Goal: Information Seeking & Learning: Learn about a topic

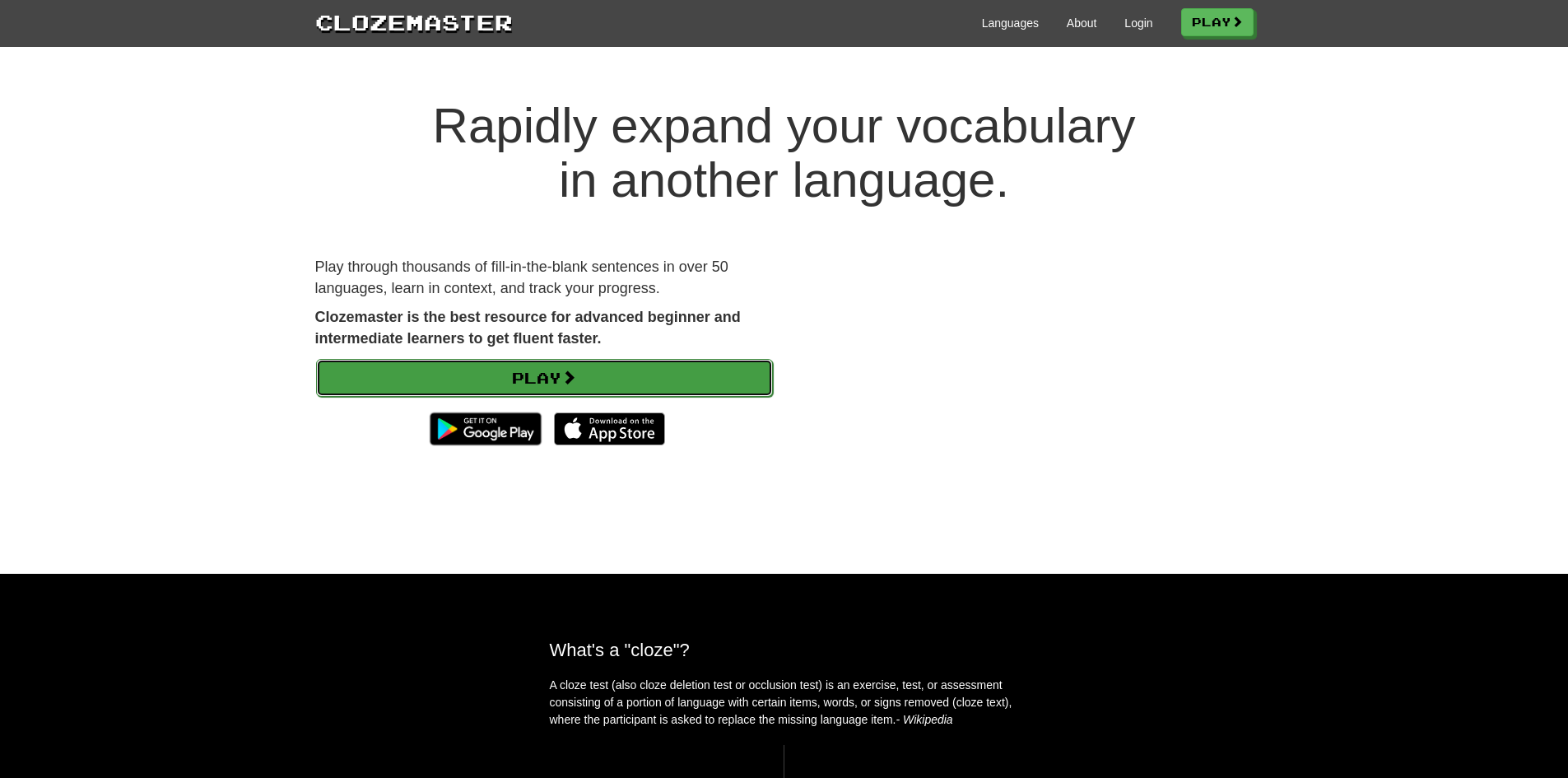
click at [654, 378] on link "Play" at bounding box center [544, 377] width 457 height 37
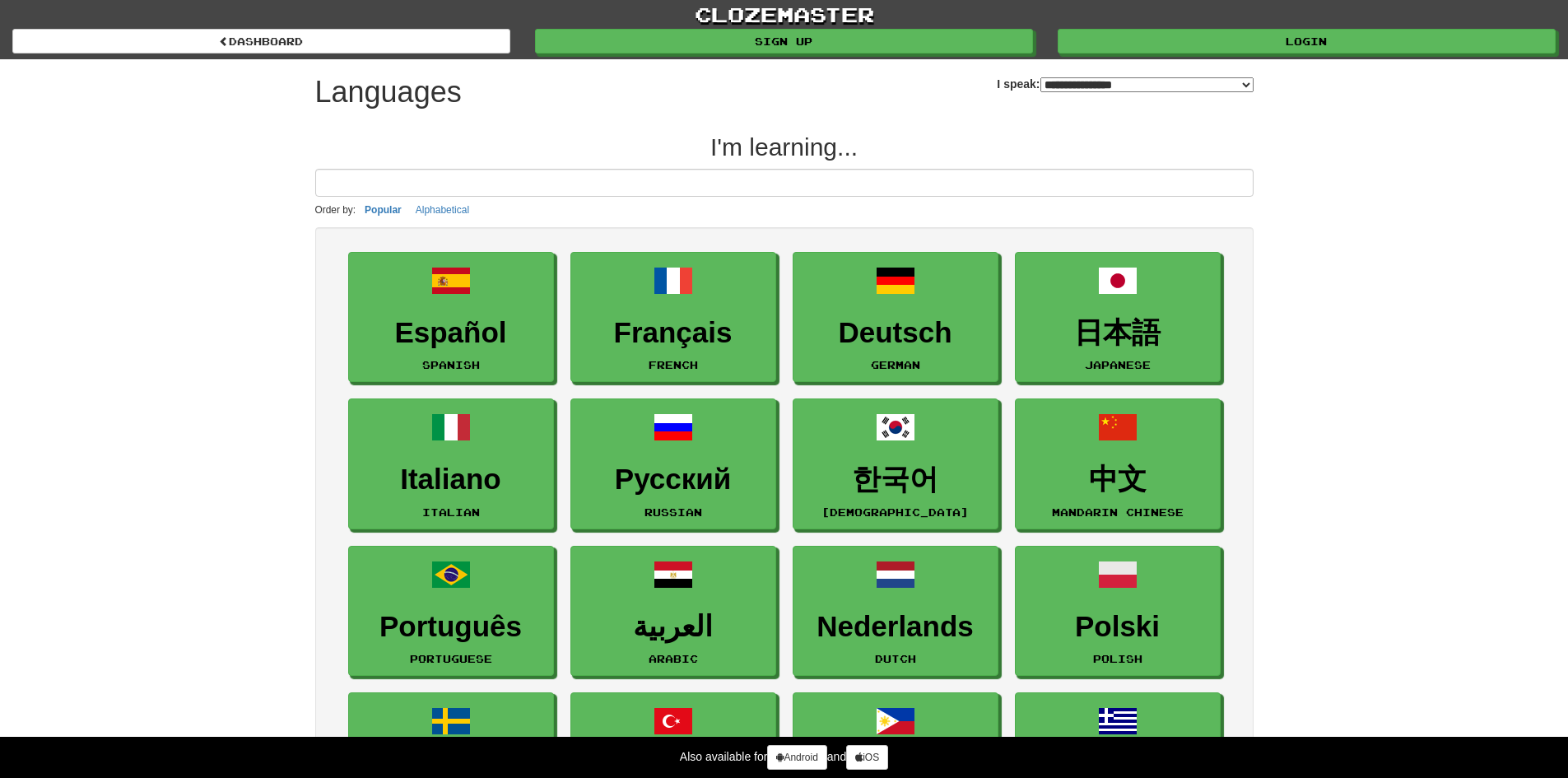
select select "*******"
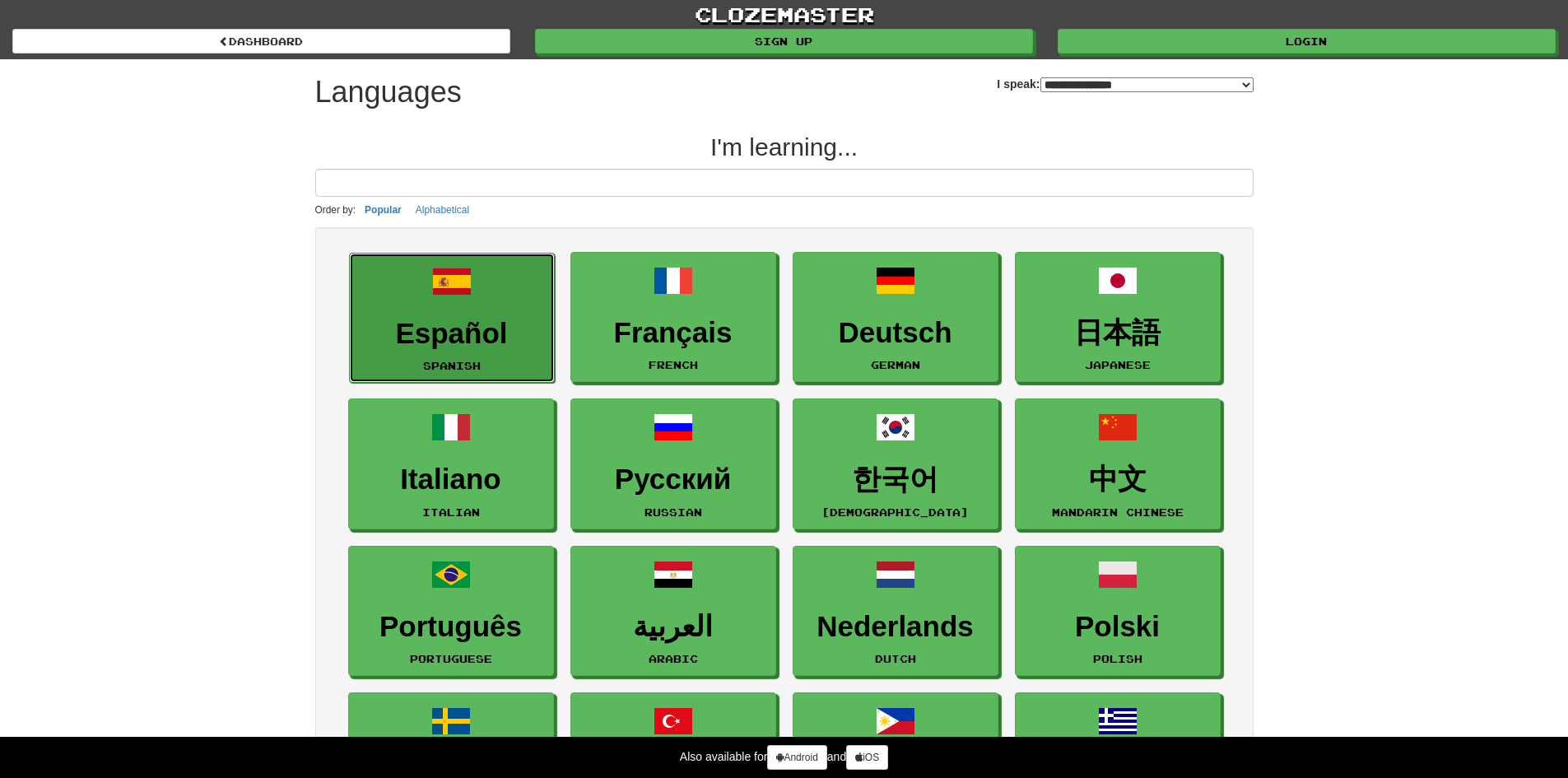
click at [489, 329] on h3 "Español" at bounding box center [452, 333] width 188 height 32
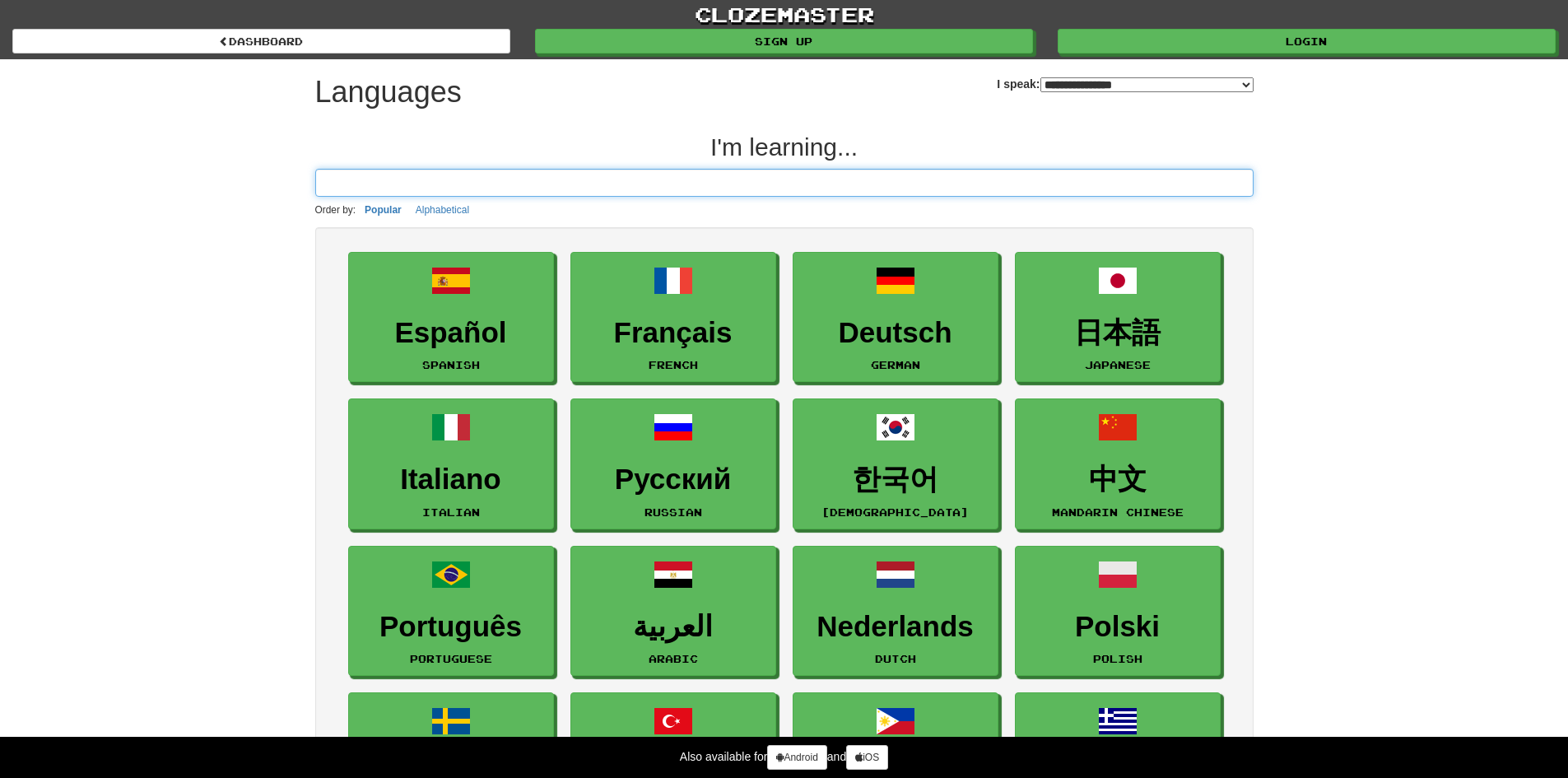
click at [437, 182] on input at bounding box center [784, 183] width 939 height 28
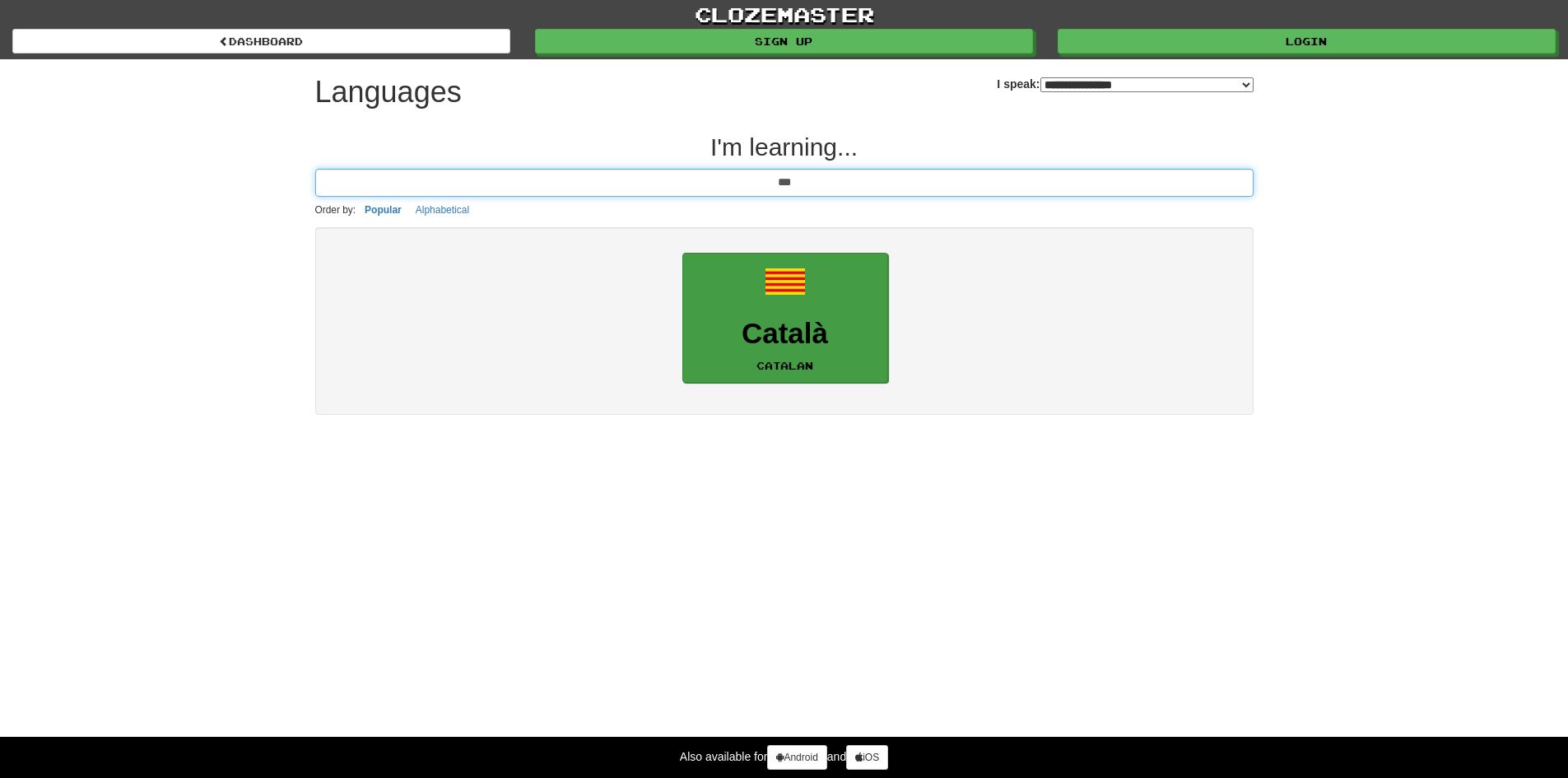
type input "***"
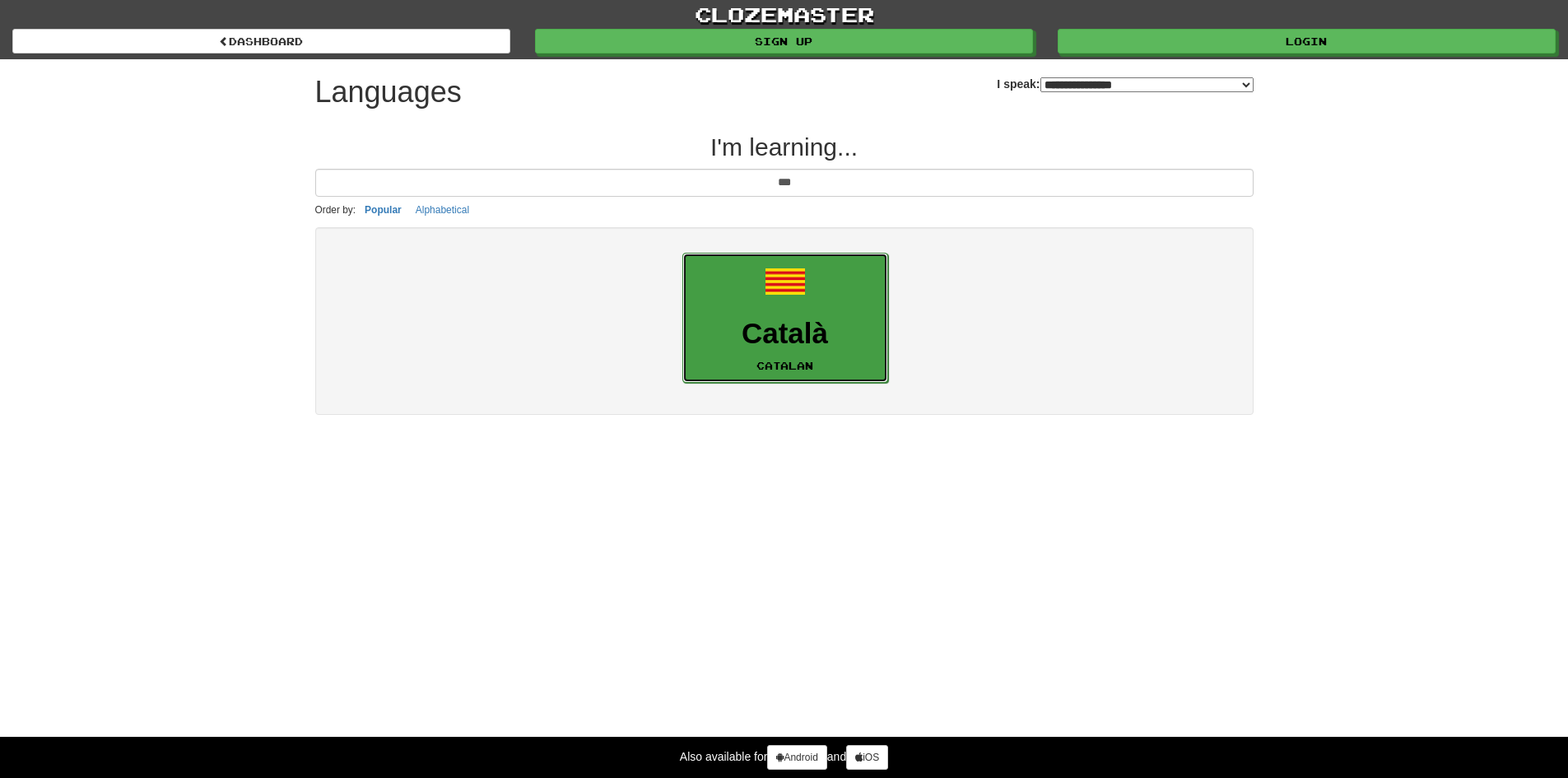
click at [731, 304] on link "Català Catalan" at bounding box center [784, 318] width 205 height 131
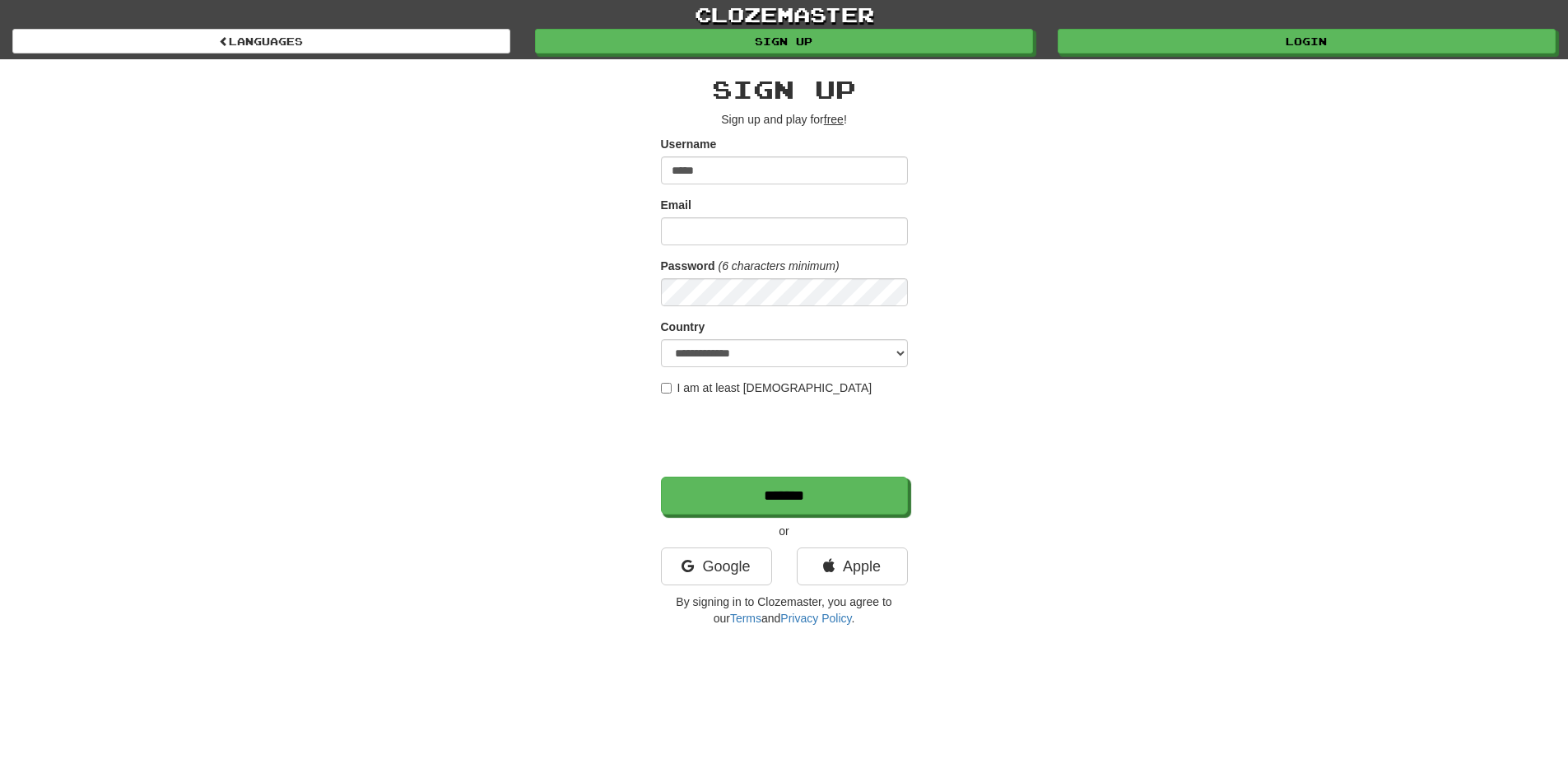
type input "*****"
click at [782, 243] on input "Email" at bounding box center [784, 231] width 247 height 28
type input "**********"
click at [812, 359] on select "**********" at bounding box center [784, 352] width 247 height 28
select select "**"
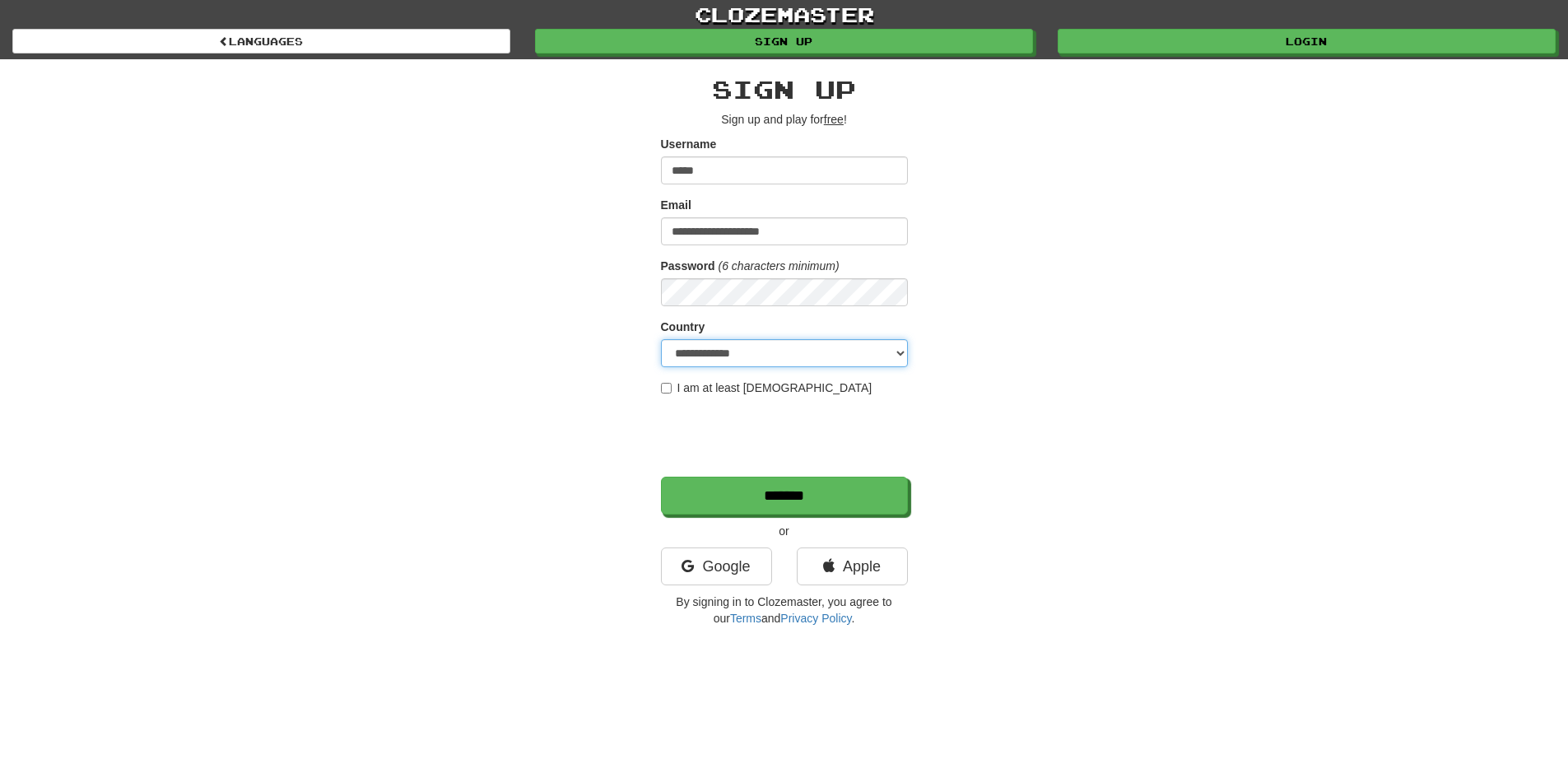
click at [661, 339] on select "**********" at bounding box center [784, 352] width 247 height 28
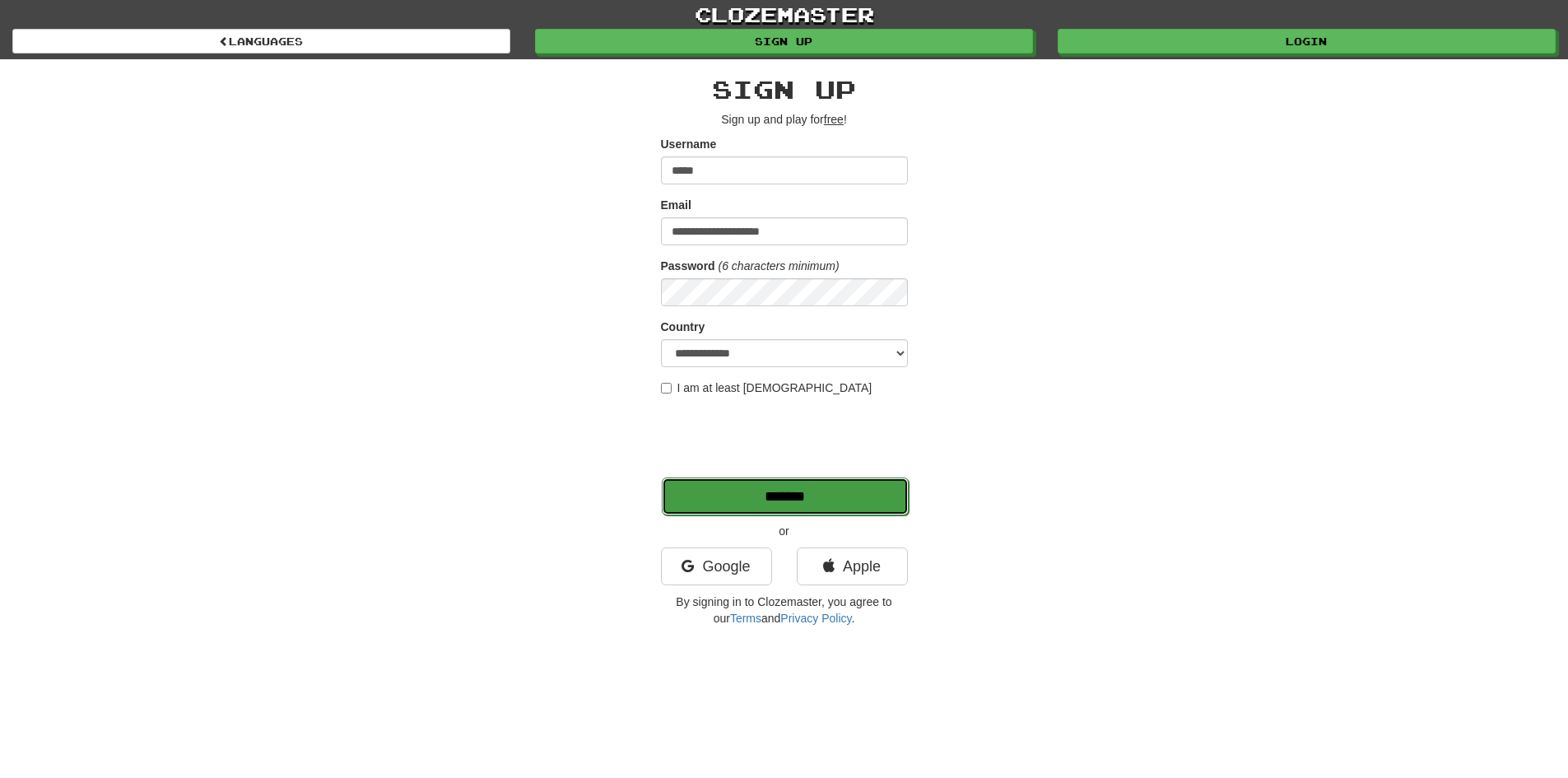
click at [729, 497] on input "*******" at bounding box center [785, 496] width 247 height 37
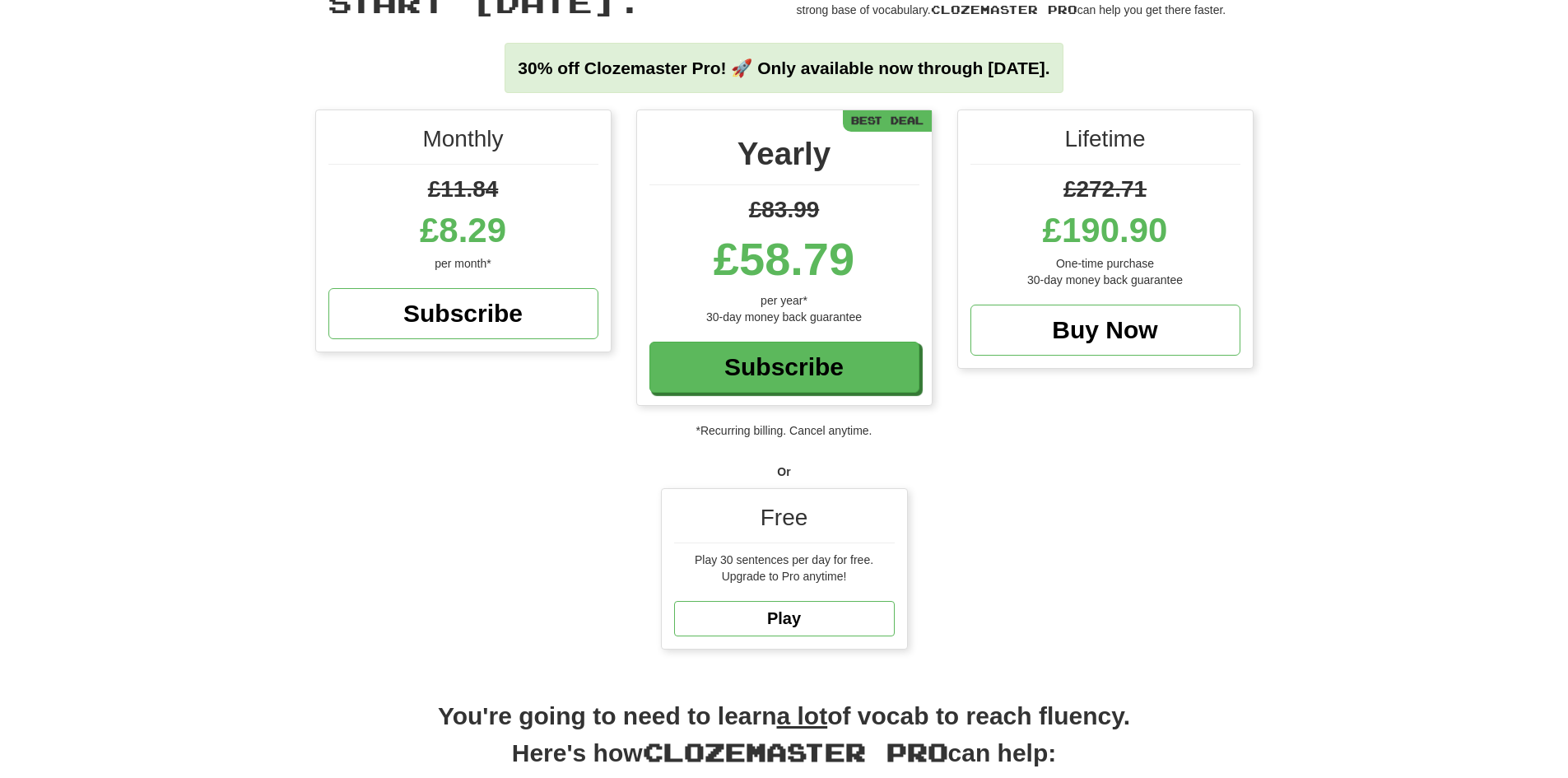
scroll to position [330, 0]
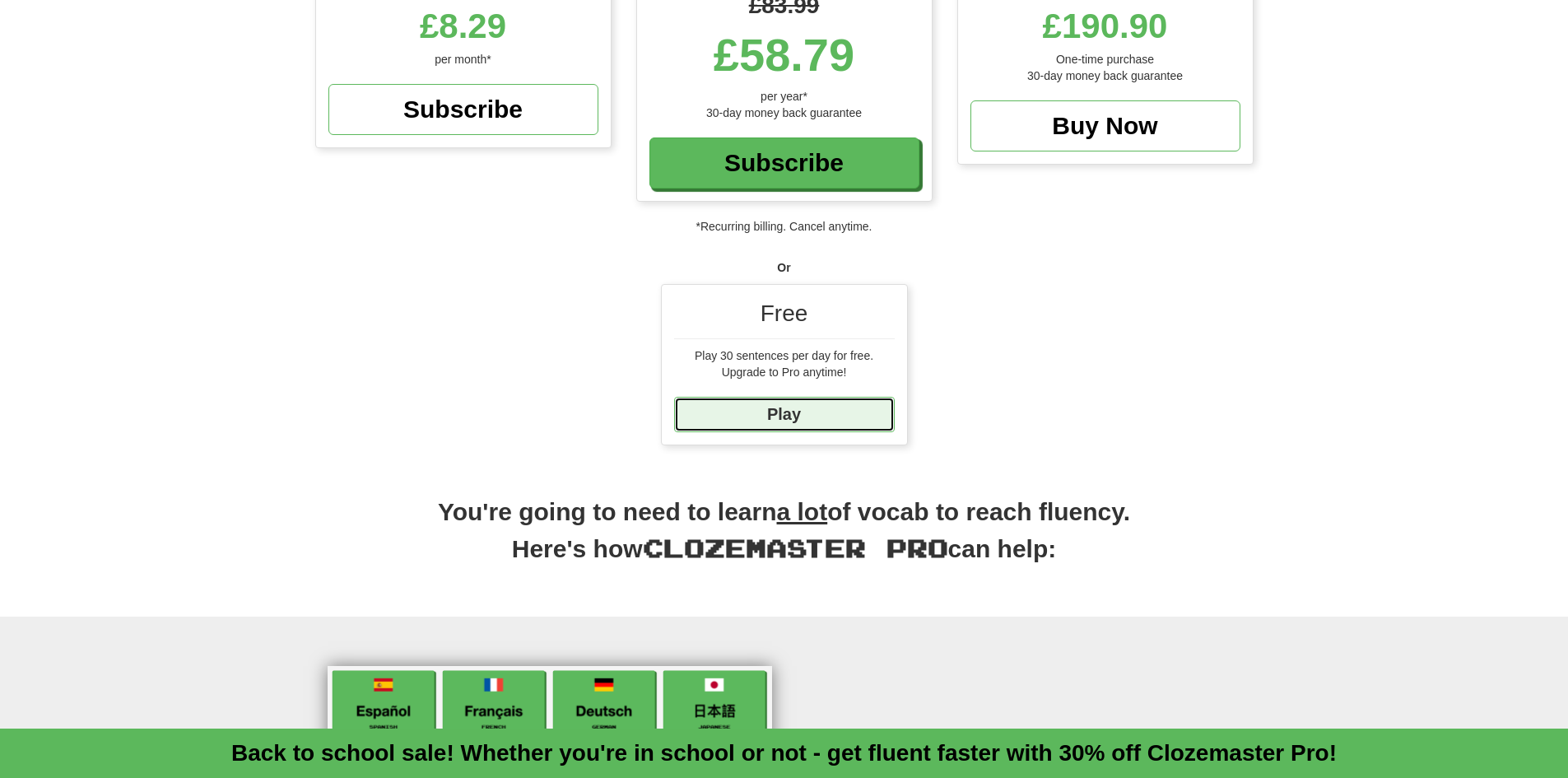
click at [766, 420] on link "Play" at bounding box center [784, 414] width 221 height 36
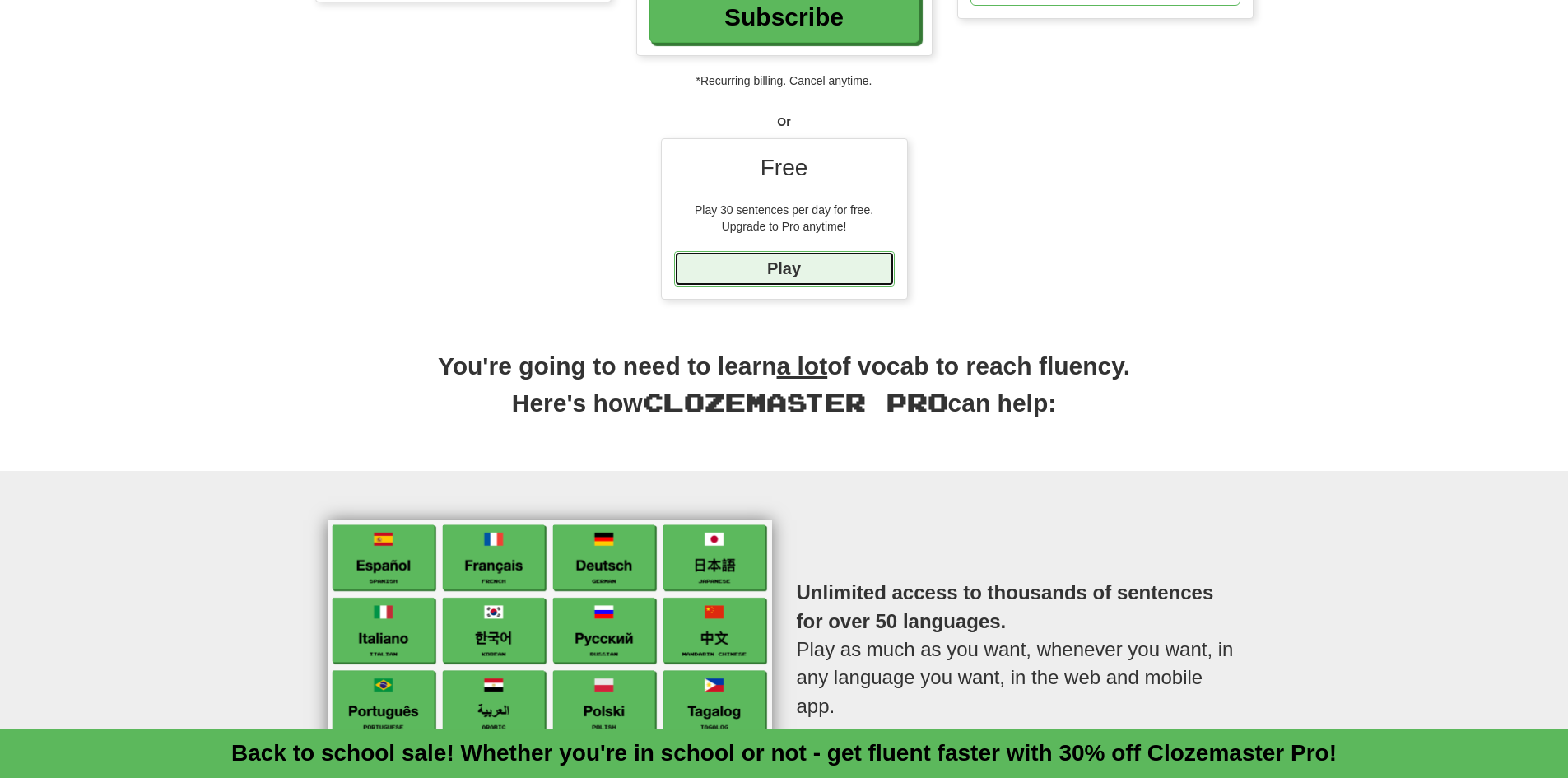
scroll to position [658, 0]
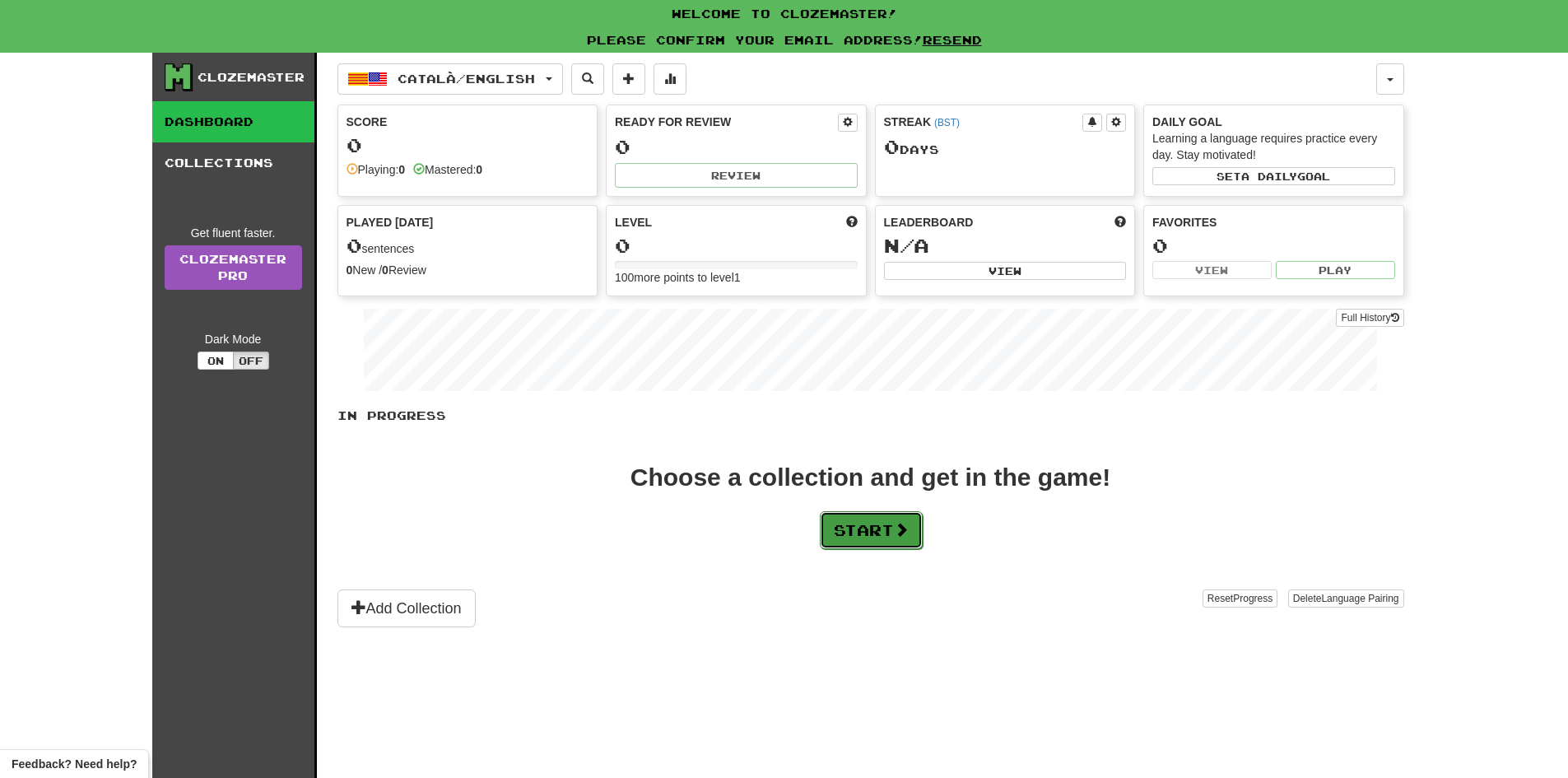
click at [867, 534] on button "Start" at bounding box center [871, 530] width 103 height 37
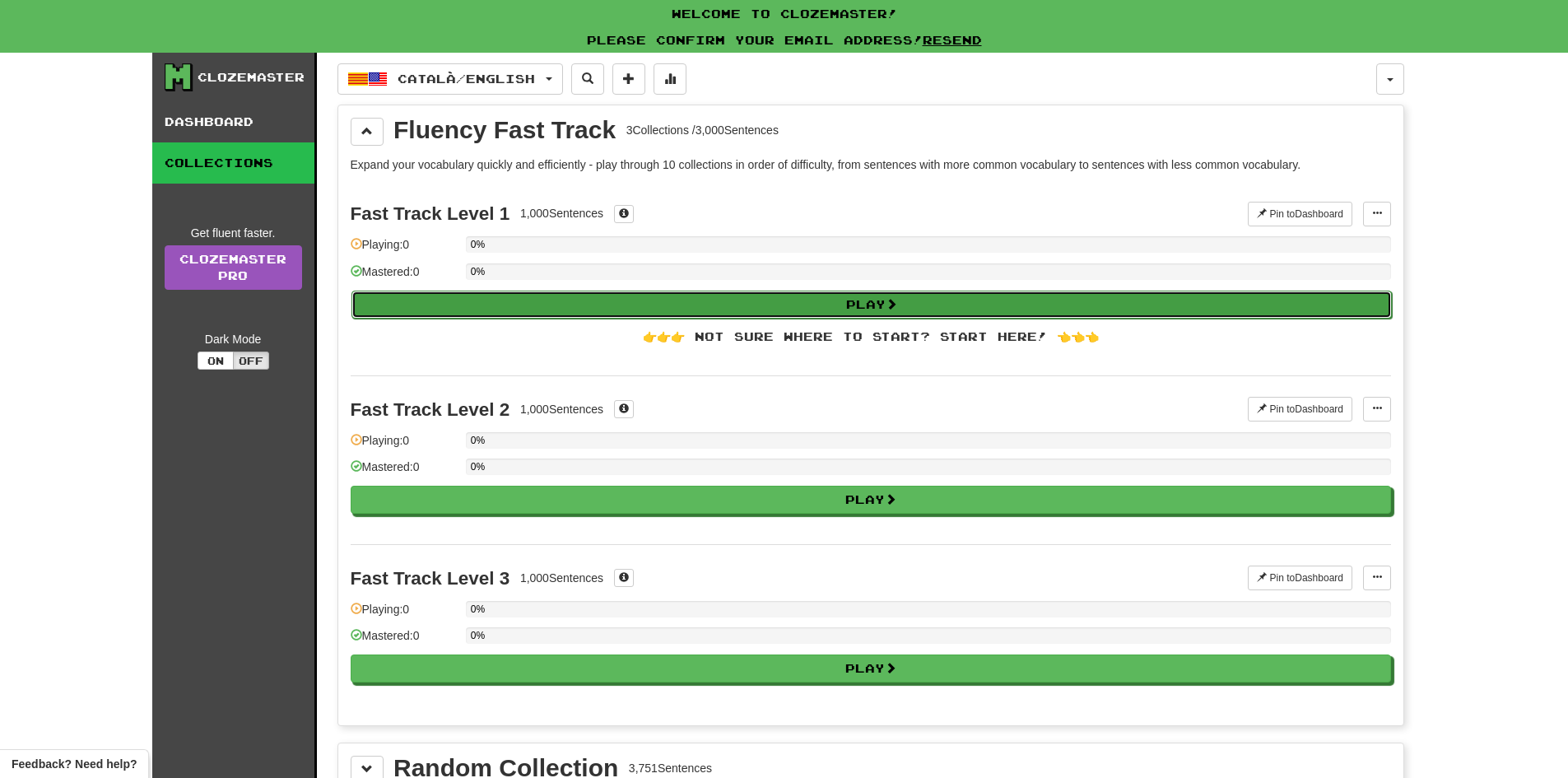
click at [608, 297] on button "Play" at bounding box center [871, 304] width 1040 height 28
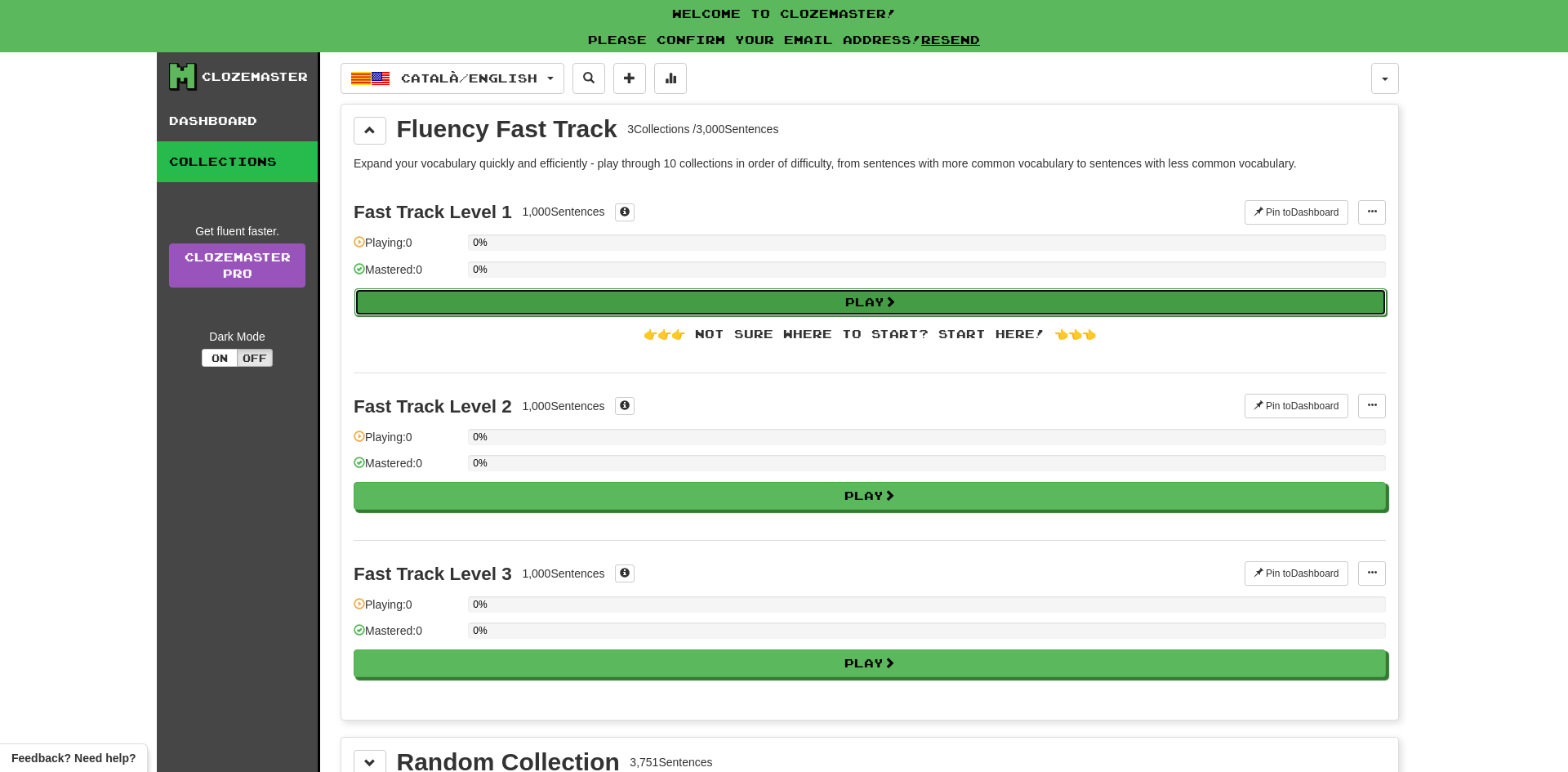
select select "**"
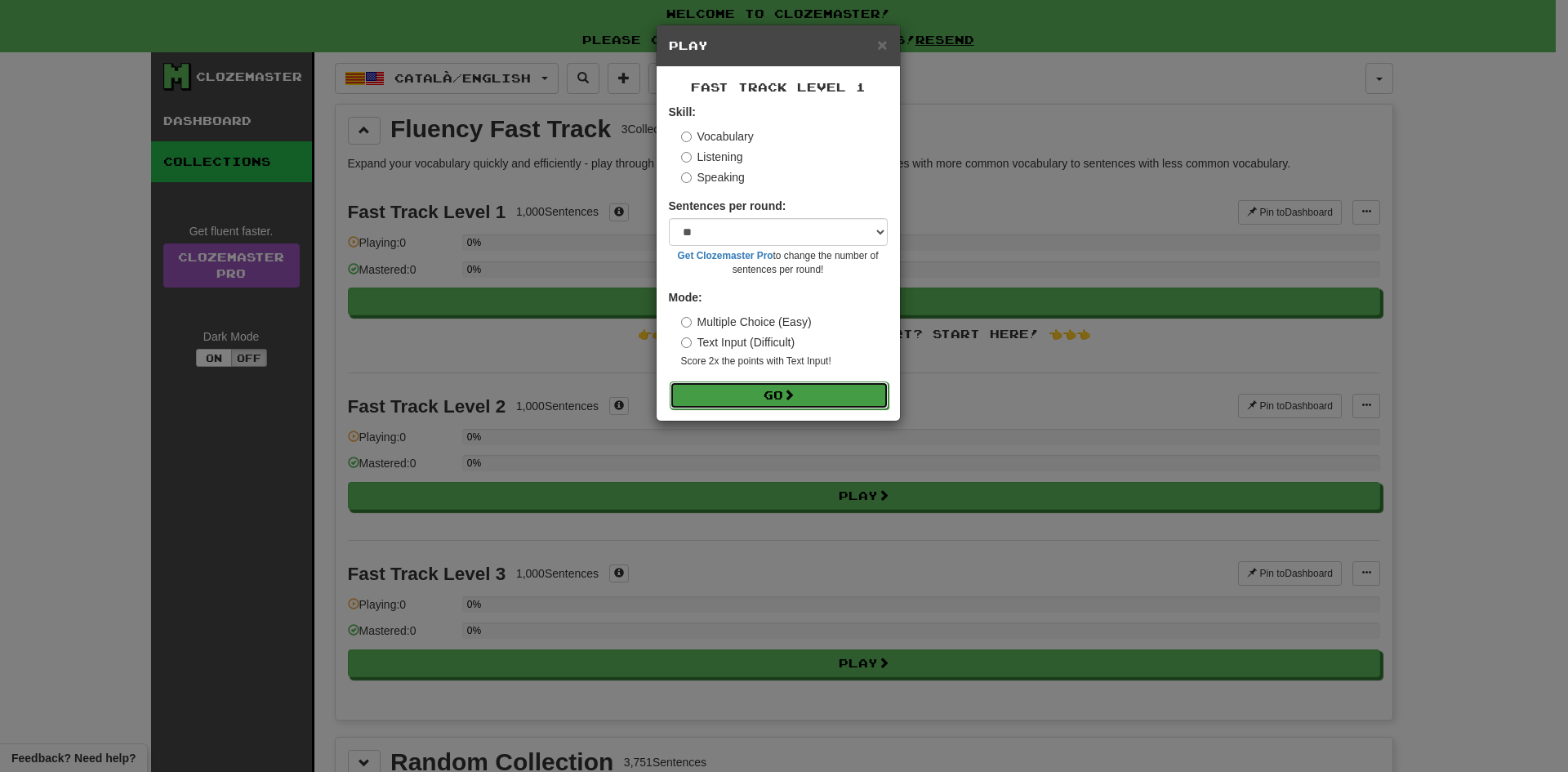
click at [755, 391] on button "Go" at bounding box center [779, 395] width 219 height 28
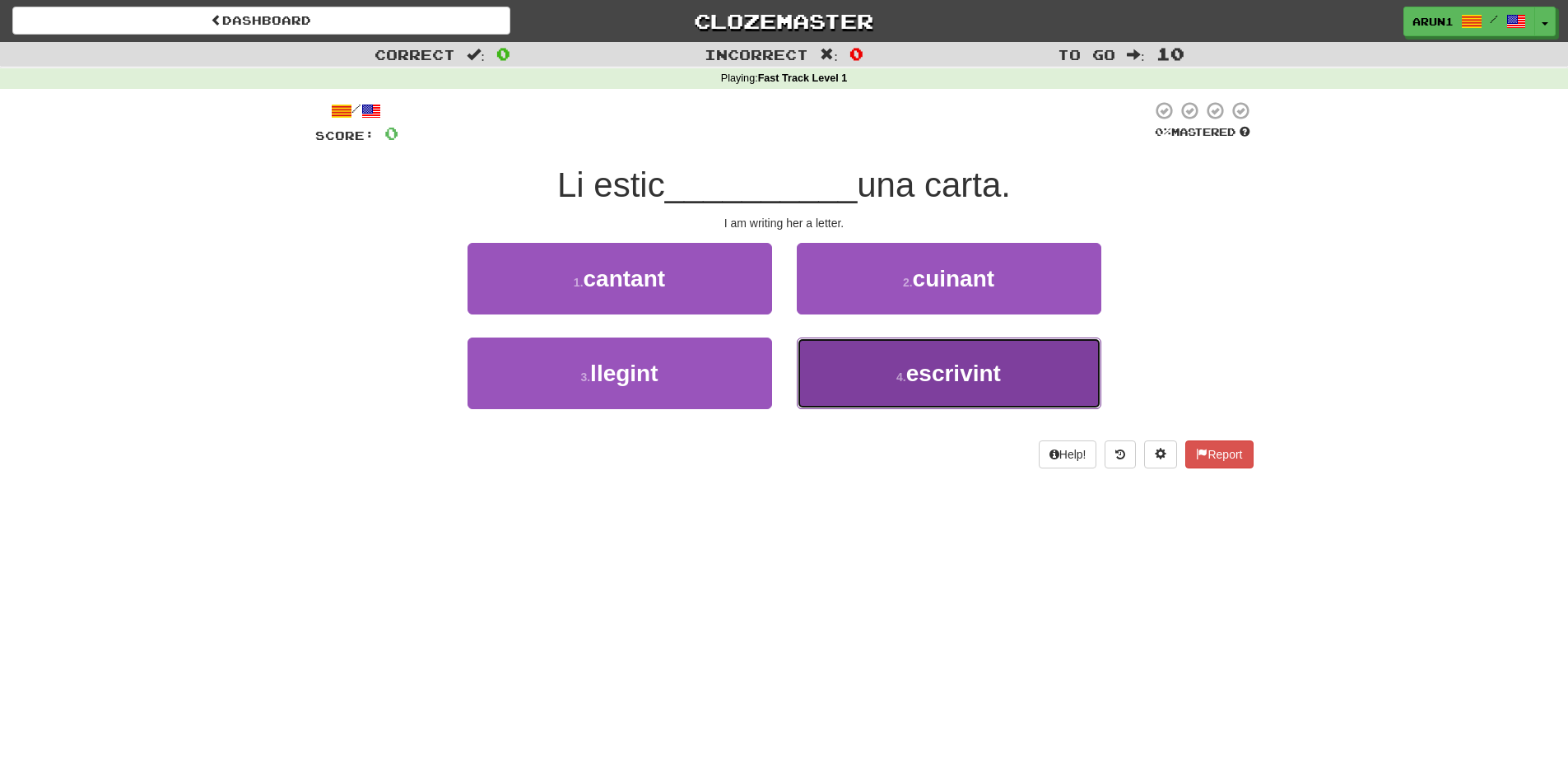
click at [843, 366] on button "4 . escrivint" at bounding box center [950, 373] width 305 height 71
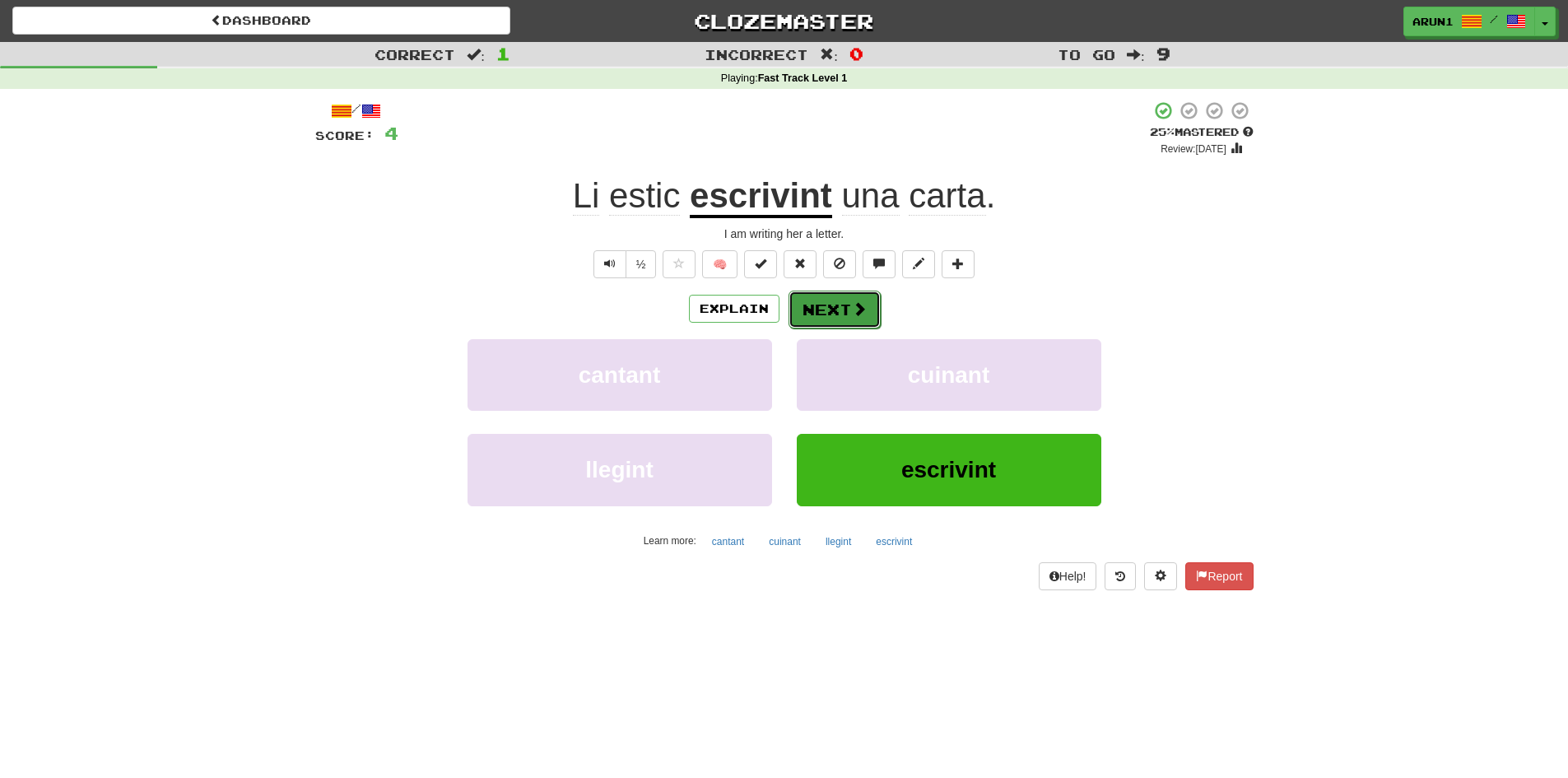
click at [814, 314] on button "Next" at bounding box center [835, 309] width 92 height 37
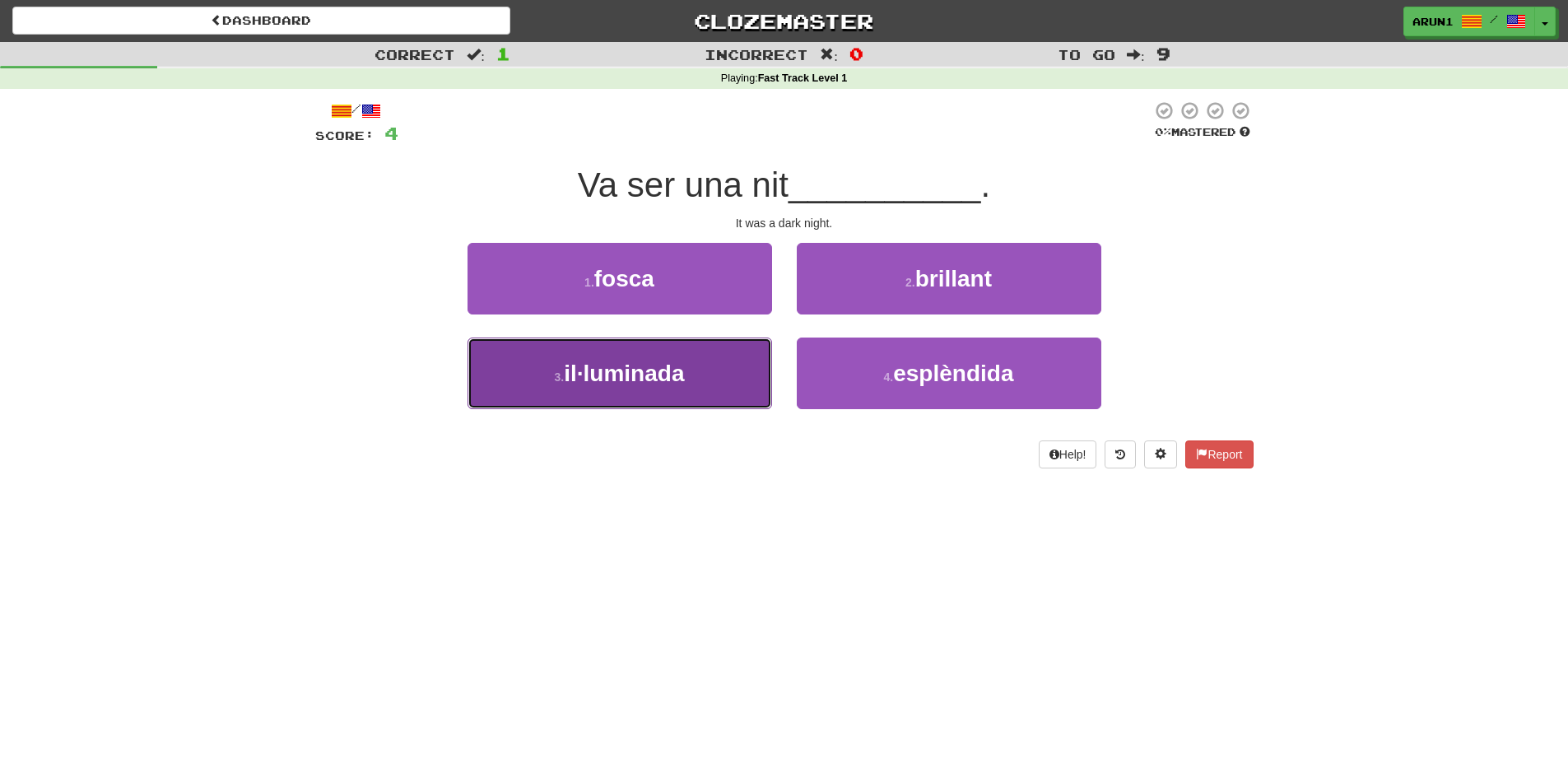
click at [713, 391] on button "3 . il·luminada" at bounding box center [620, 373] width 305 height 71
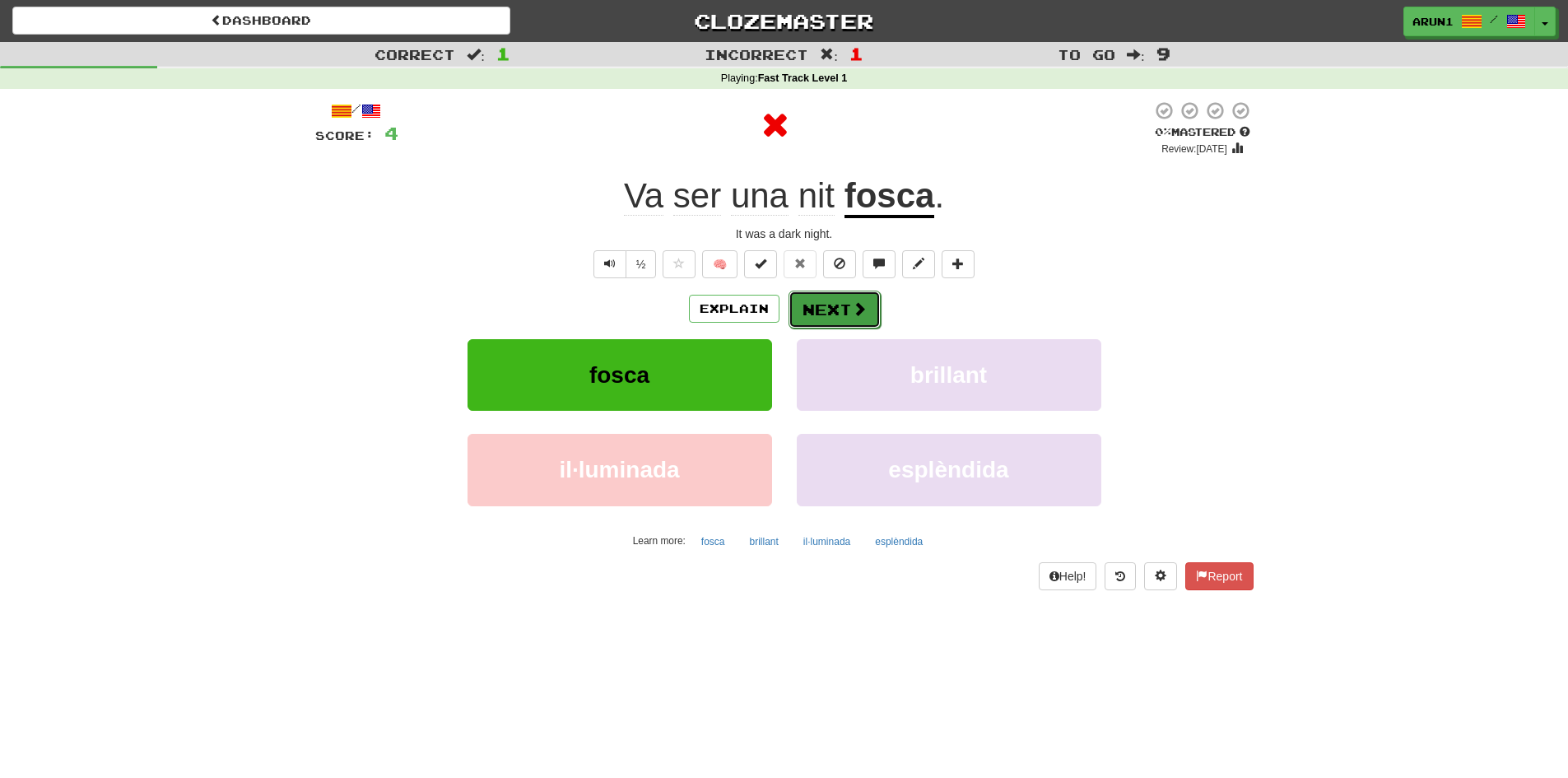
click at [831, 303] on button "Next" at bounding box center [835, 309] width 92 height 37
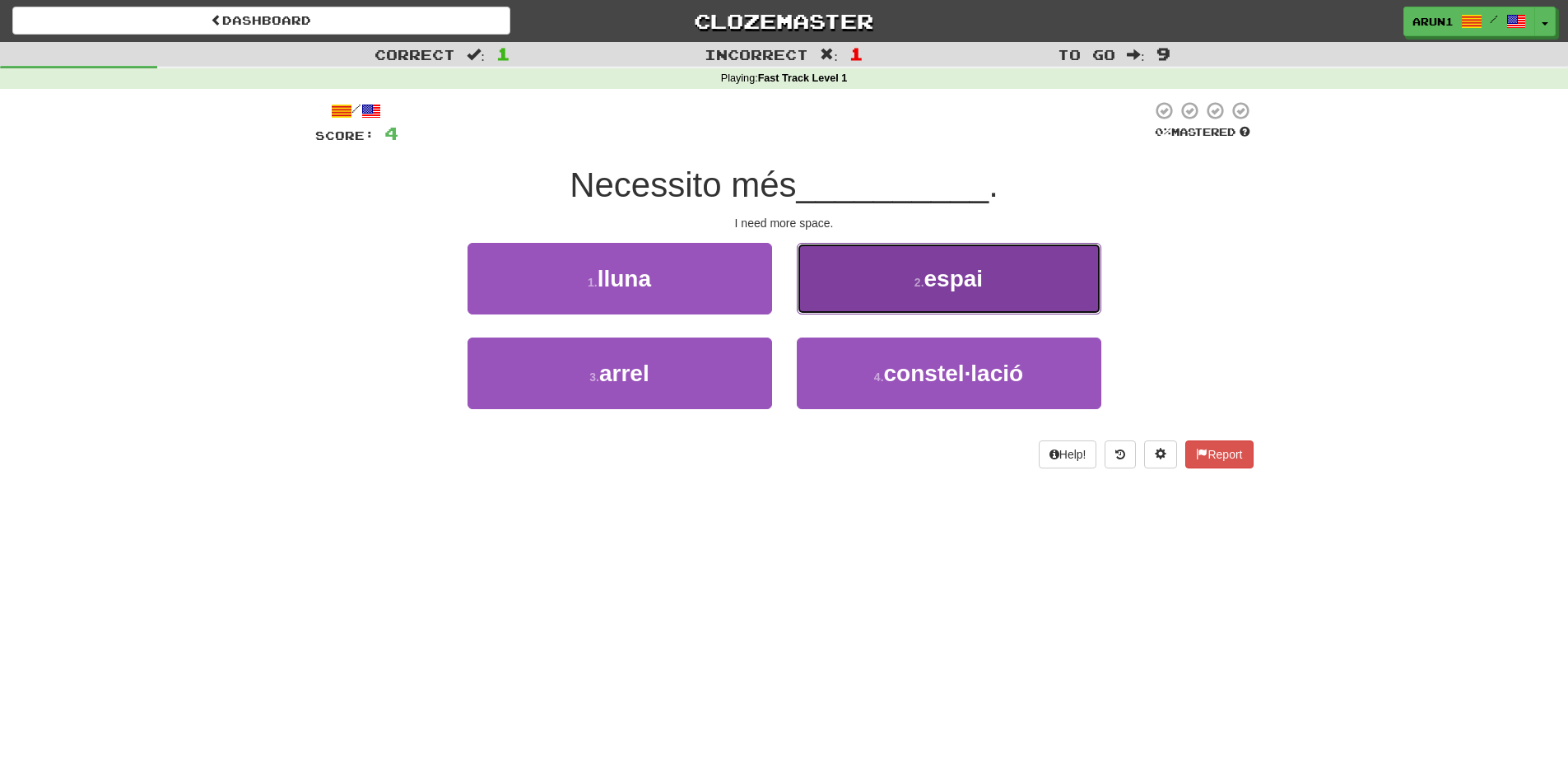
click at [814, 296] on button "2 . espai" at bounding box center [950, 279] width 305 height 71
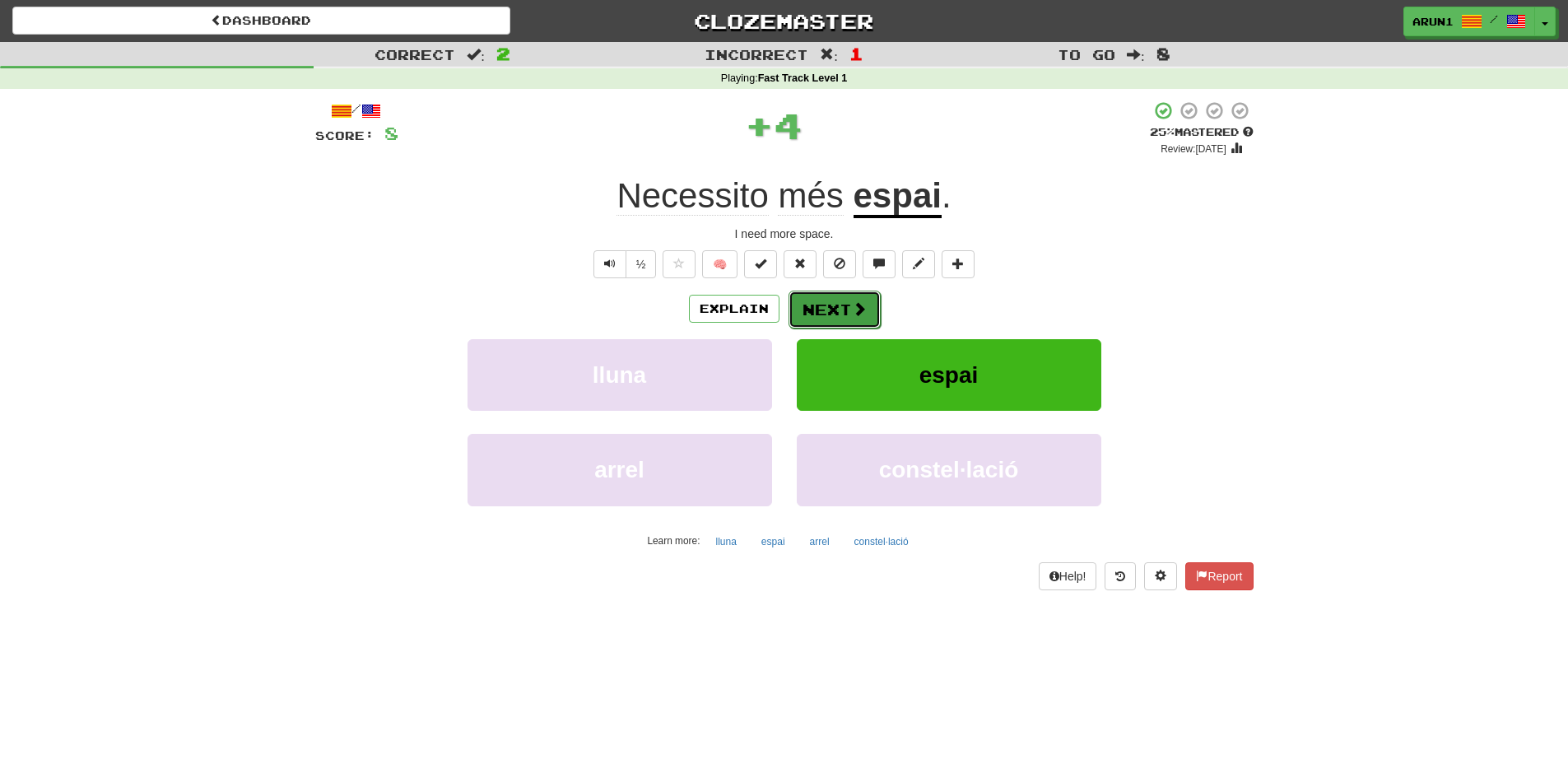
click at [820, 318] on button "Next" at bounding box center [835, 309] width 92 height 37
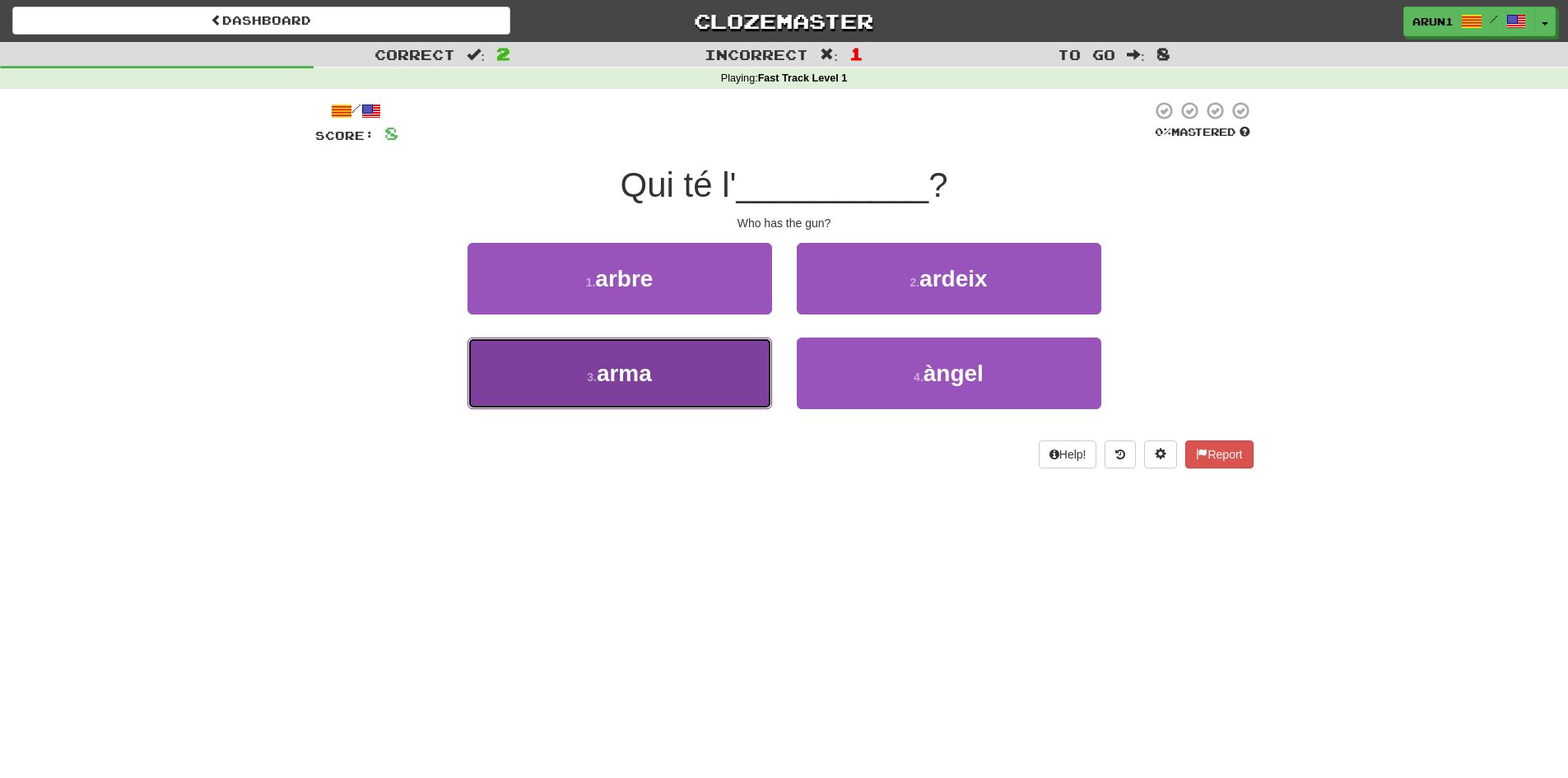
click at [755, 351] on button "3 . arma" at bounding box center [620, 373] width 305 height 71
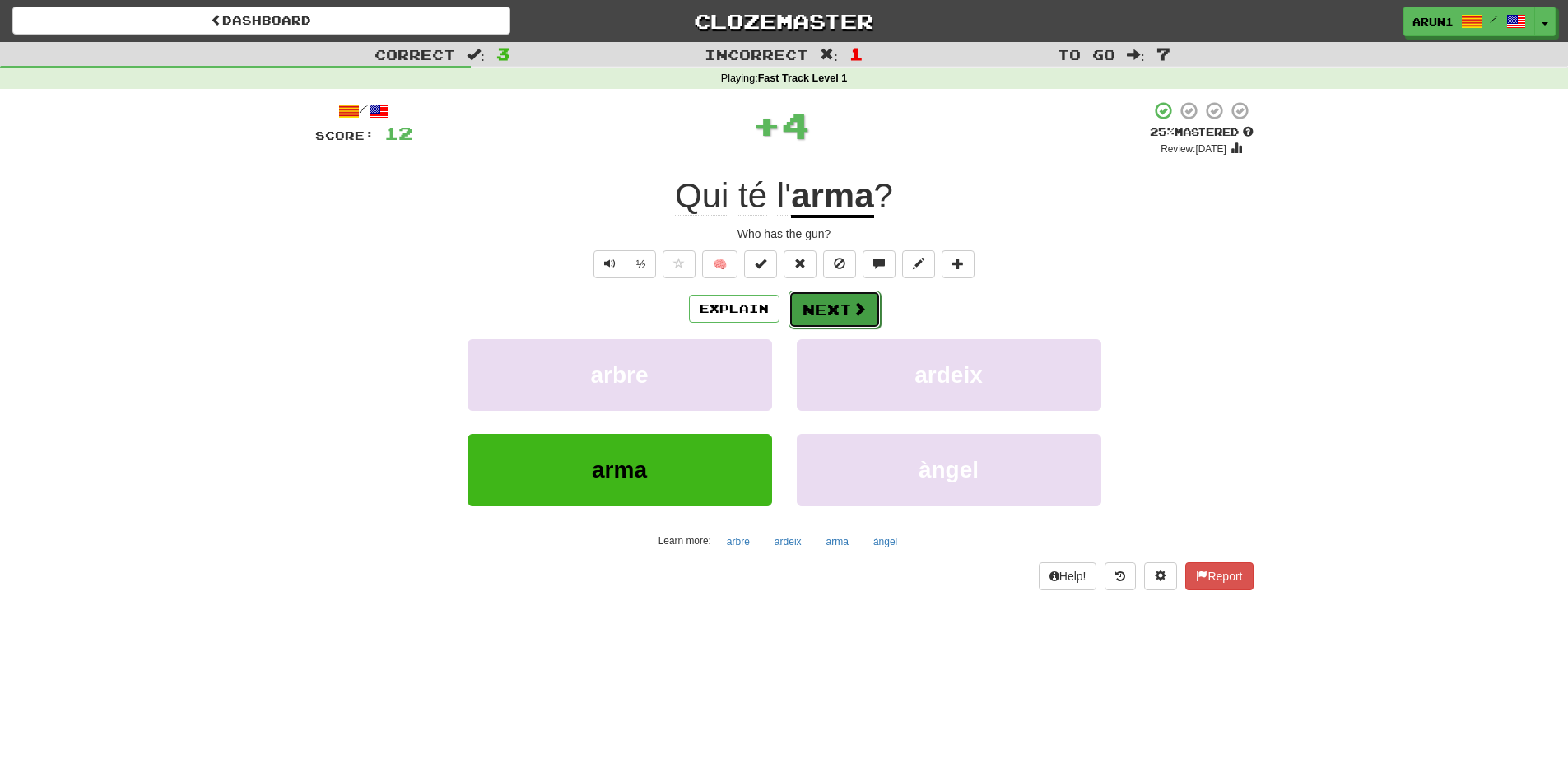
click at [812, 300] on button "Next" at bounding box center [835, 309] width 92 height 37
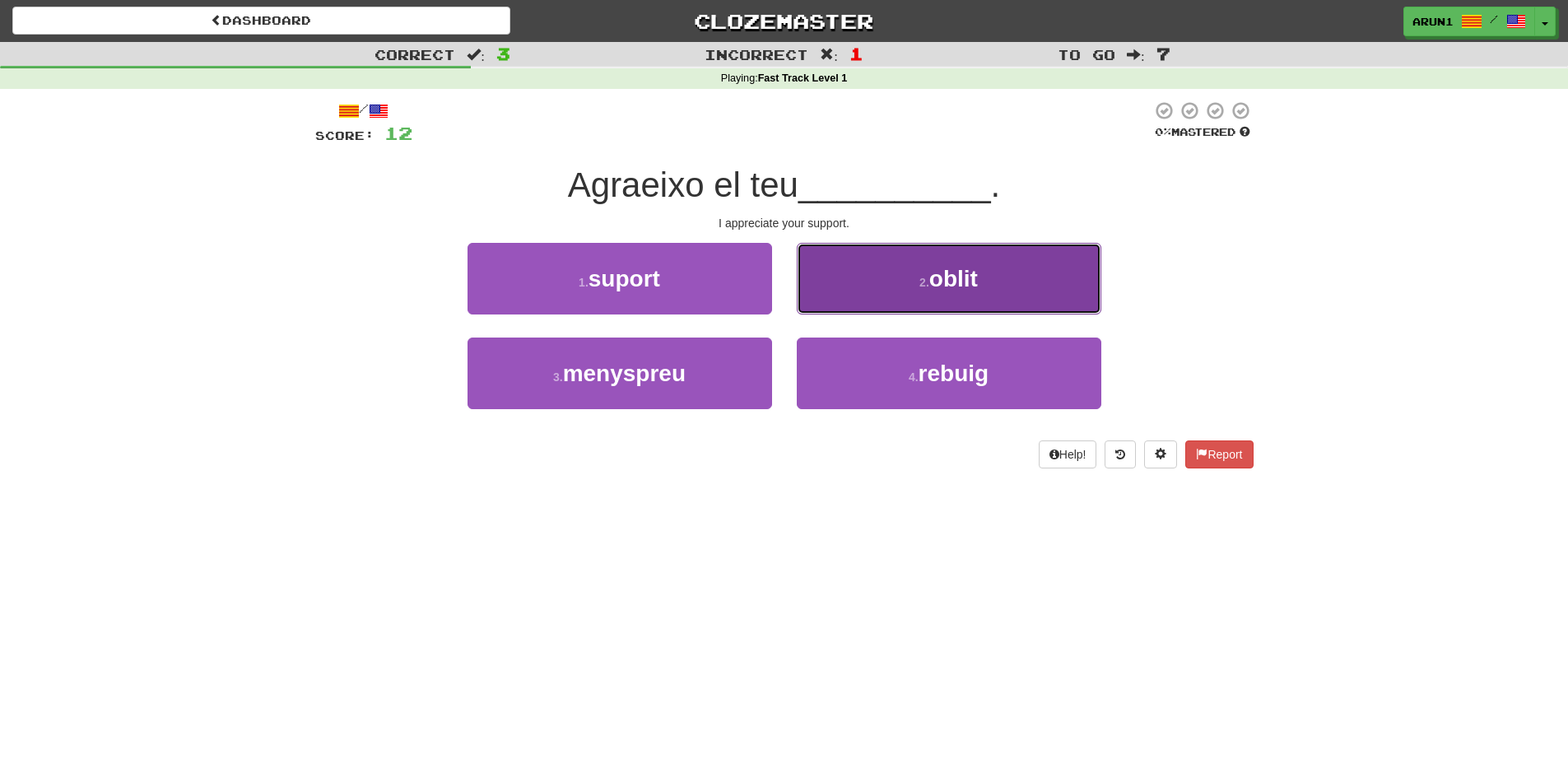
click at [845, 297] on button "2 . oblit" at bounding box center [950, 279] width 305 height 71
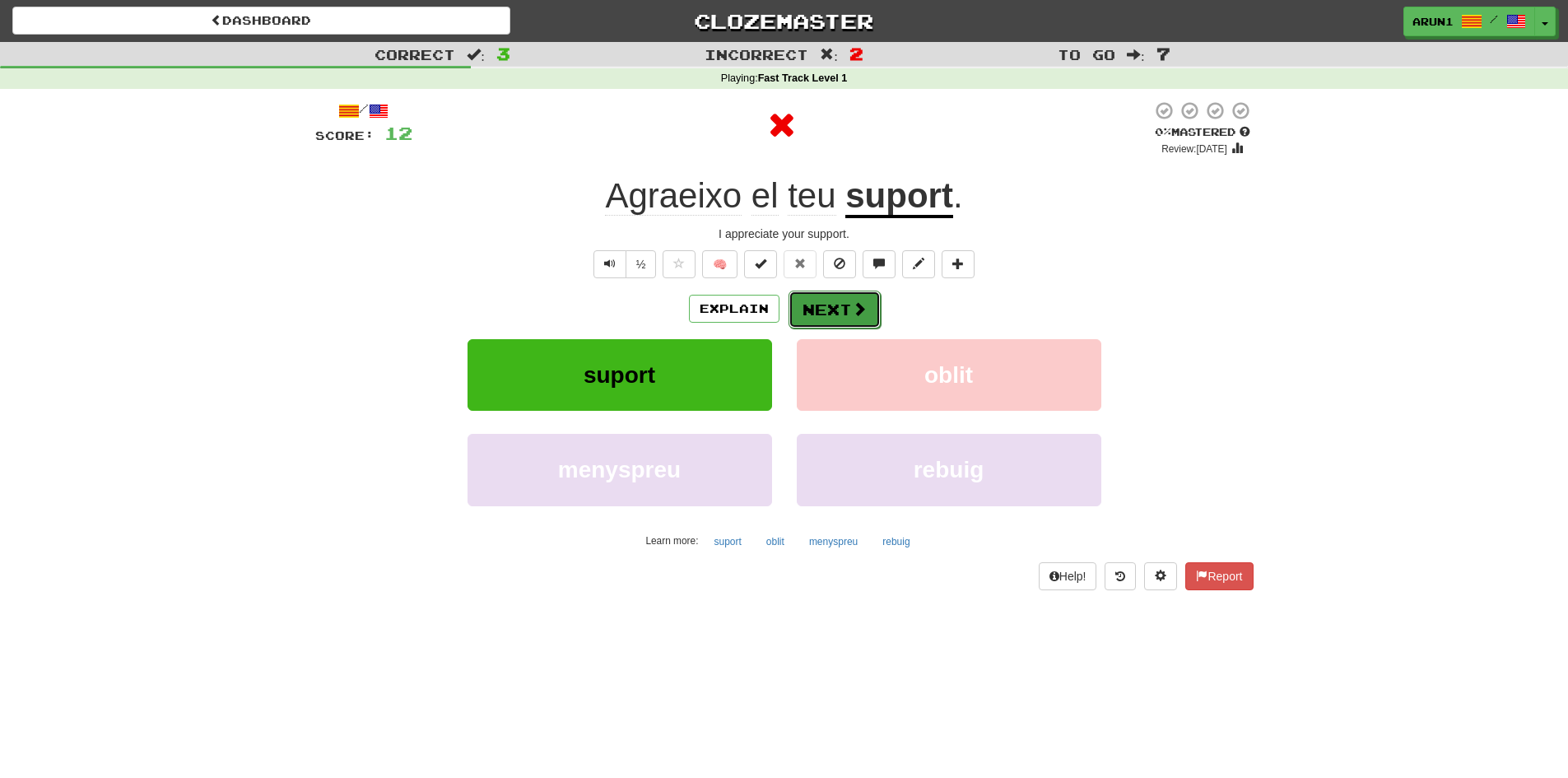
click at [837, 305] on button "Next" at bounding box center [835, 309] width 92 height 37
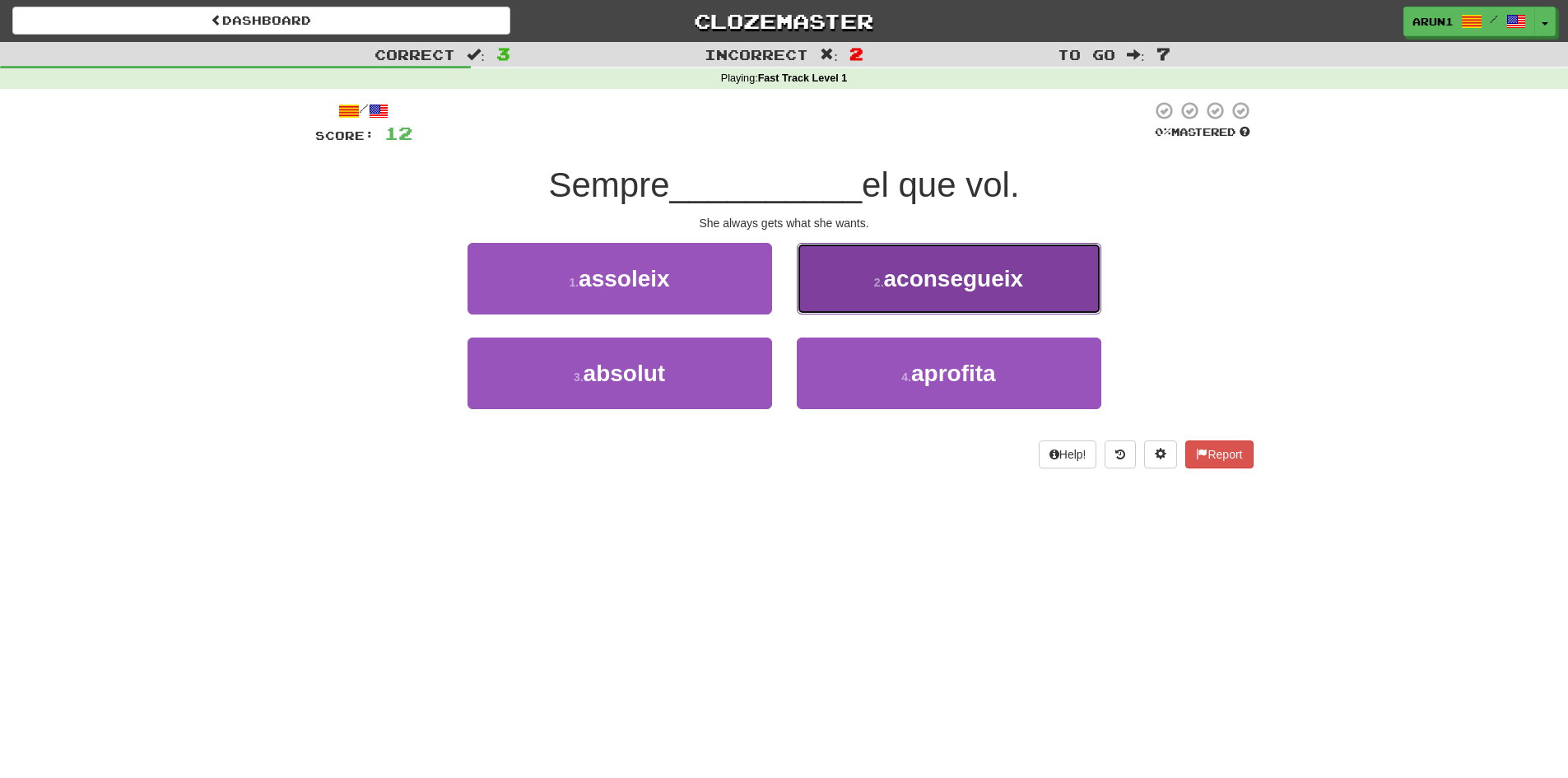
click at [833, 296] on button "2 . aconsegueix" at bounding box center [950, 279] width 305 height 71
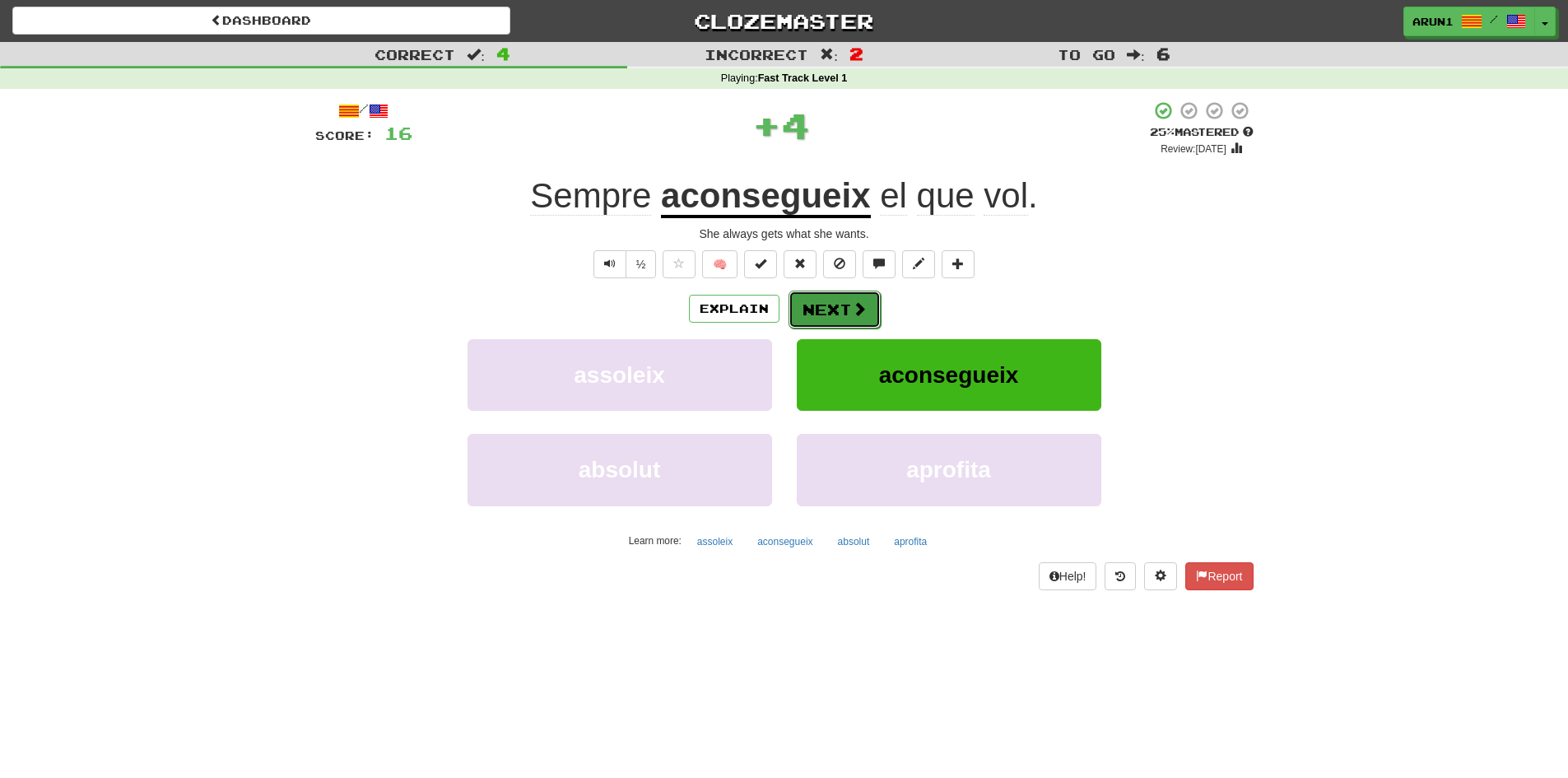
click at [827, 303] on button "Next" at bounding box center [835, 309] width 92 height 37
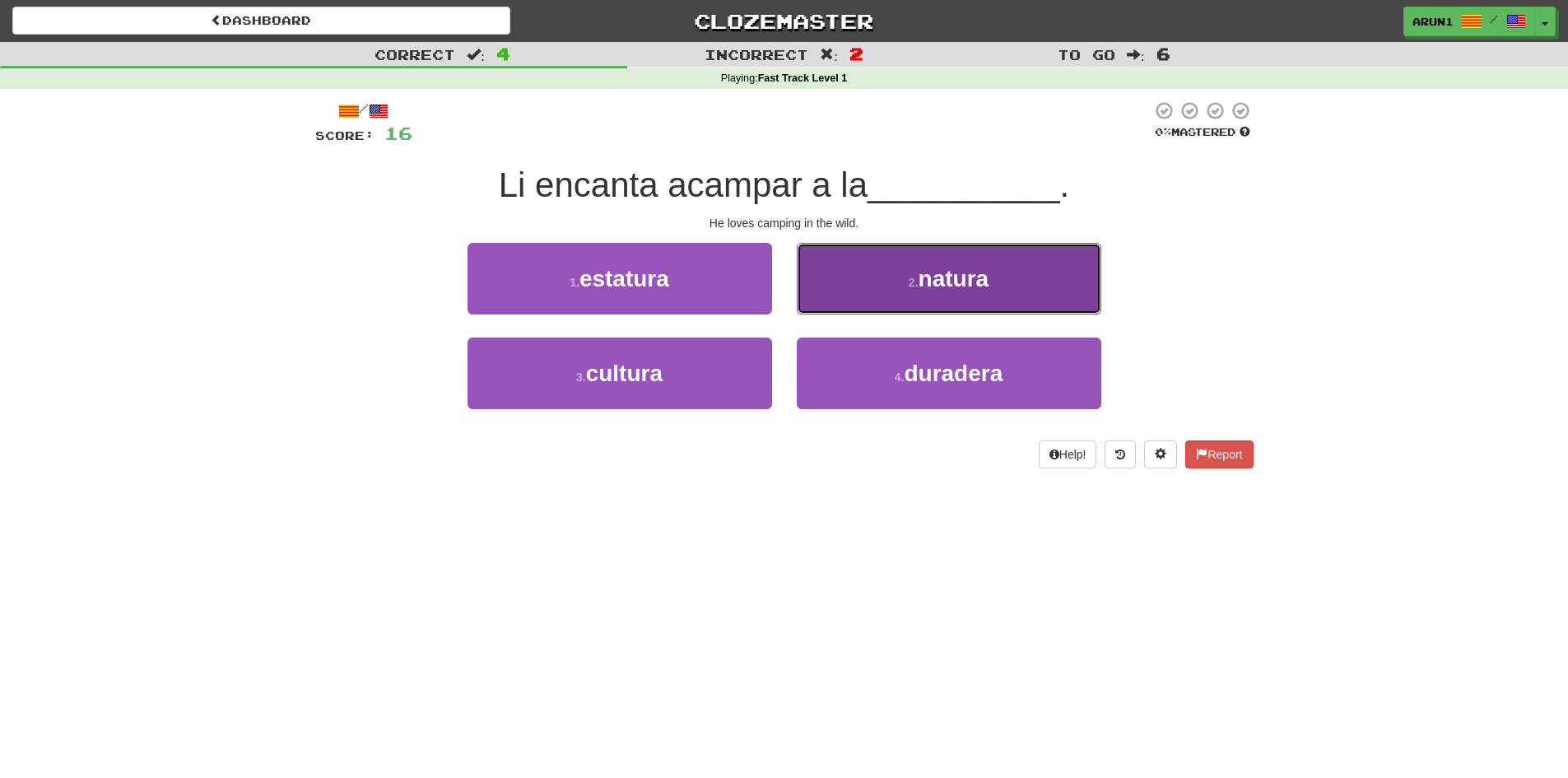
click at [851, 279] on button "2 . natura" at bounding box center [950, 279] width 305 height 71
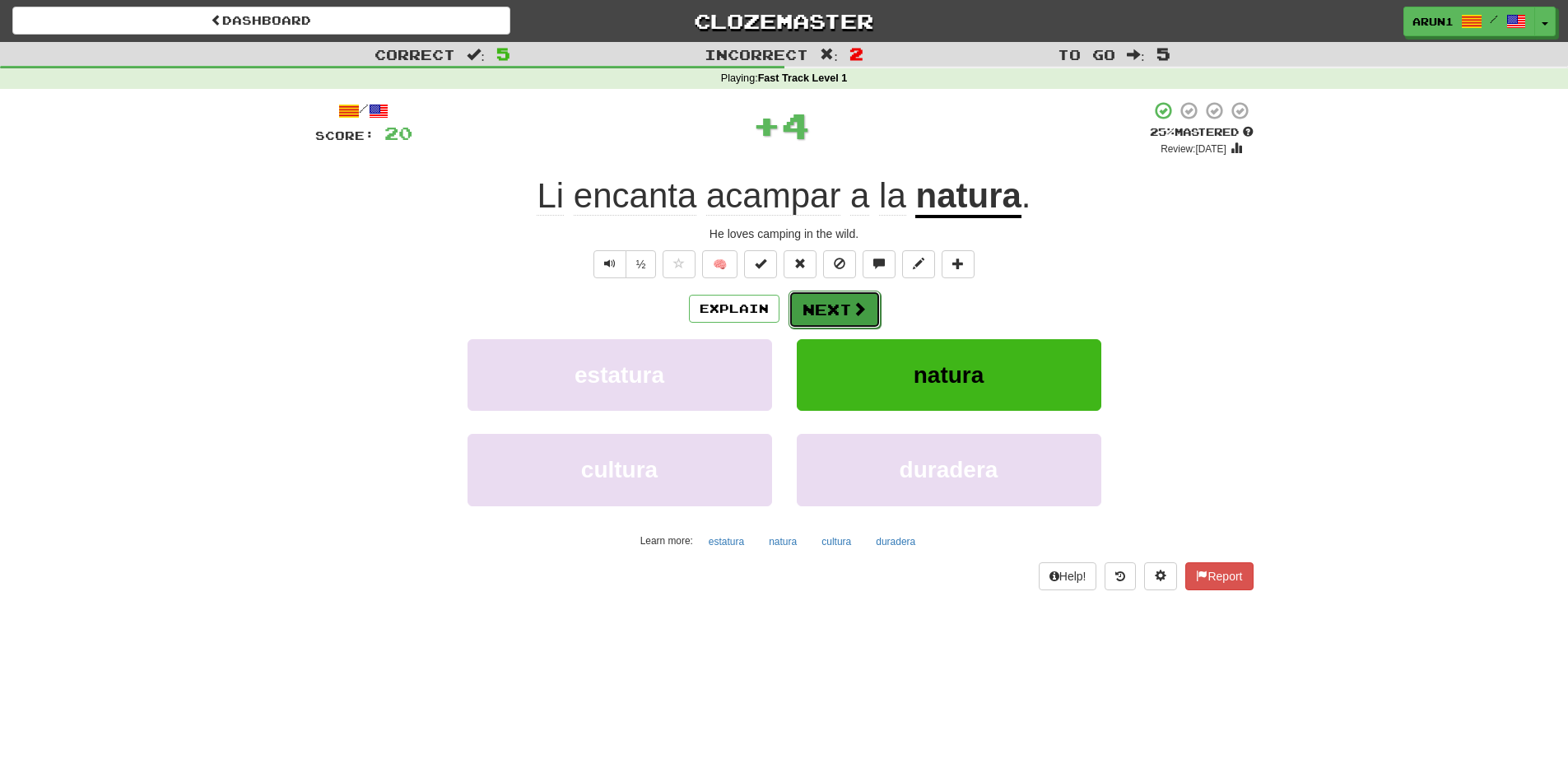
click at [838, 296] on button "Next" at bounding box center [835, 309] width 92 height 37
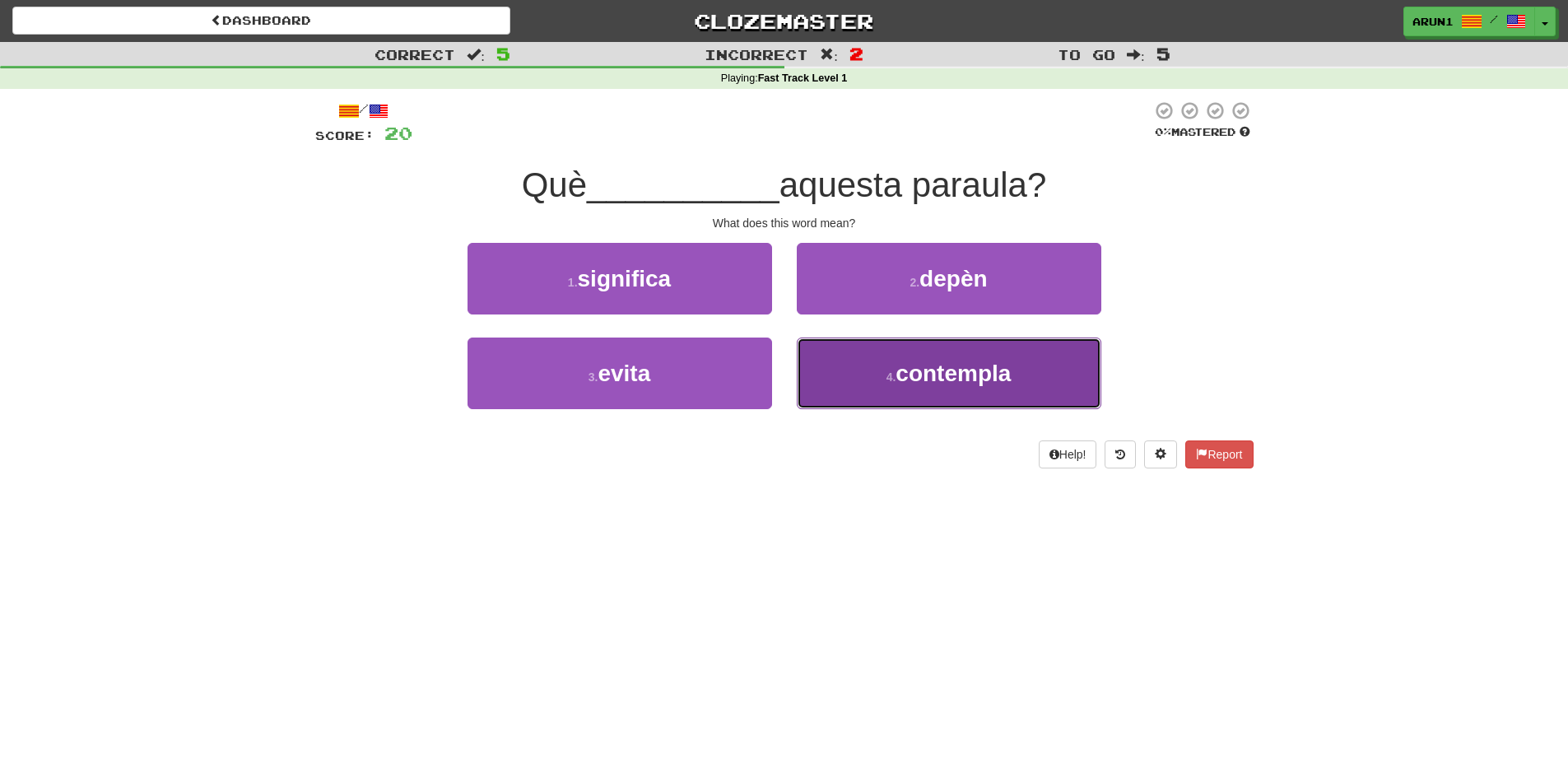
click at [814, 363] on button "4 . contempla" at bounding box center [950, 373] width 305 height 71
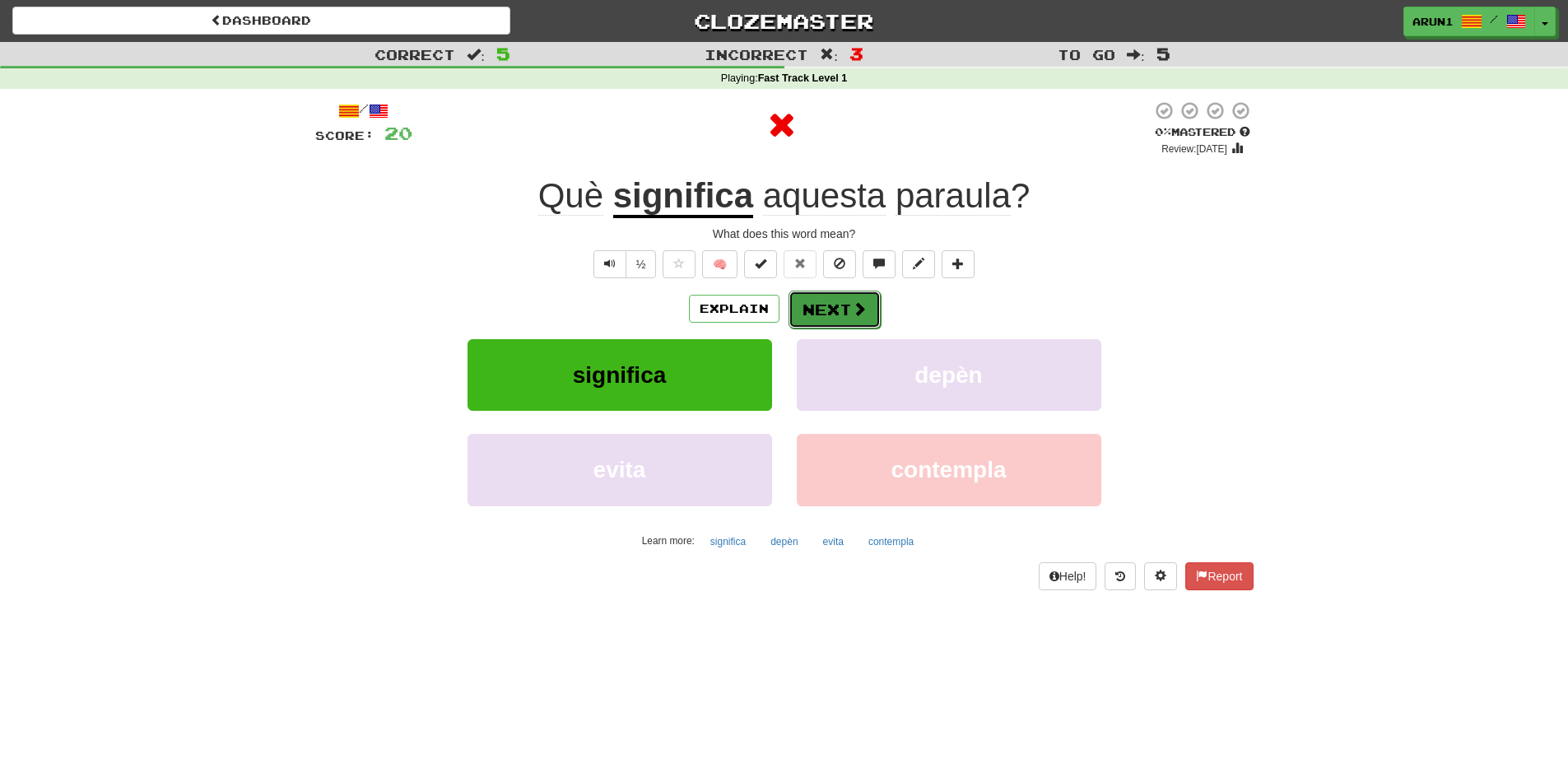
click at [817, 321] on button "Next" at bounding box center [835, 309] width 92 height 37
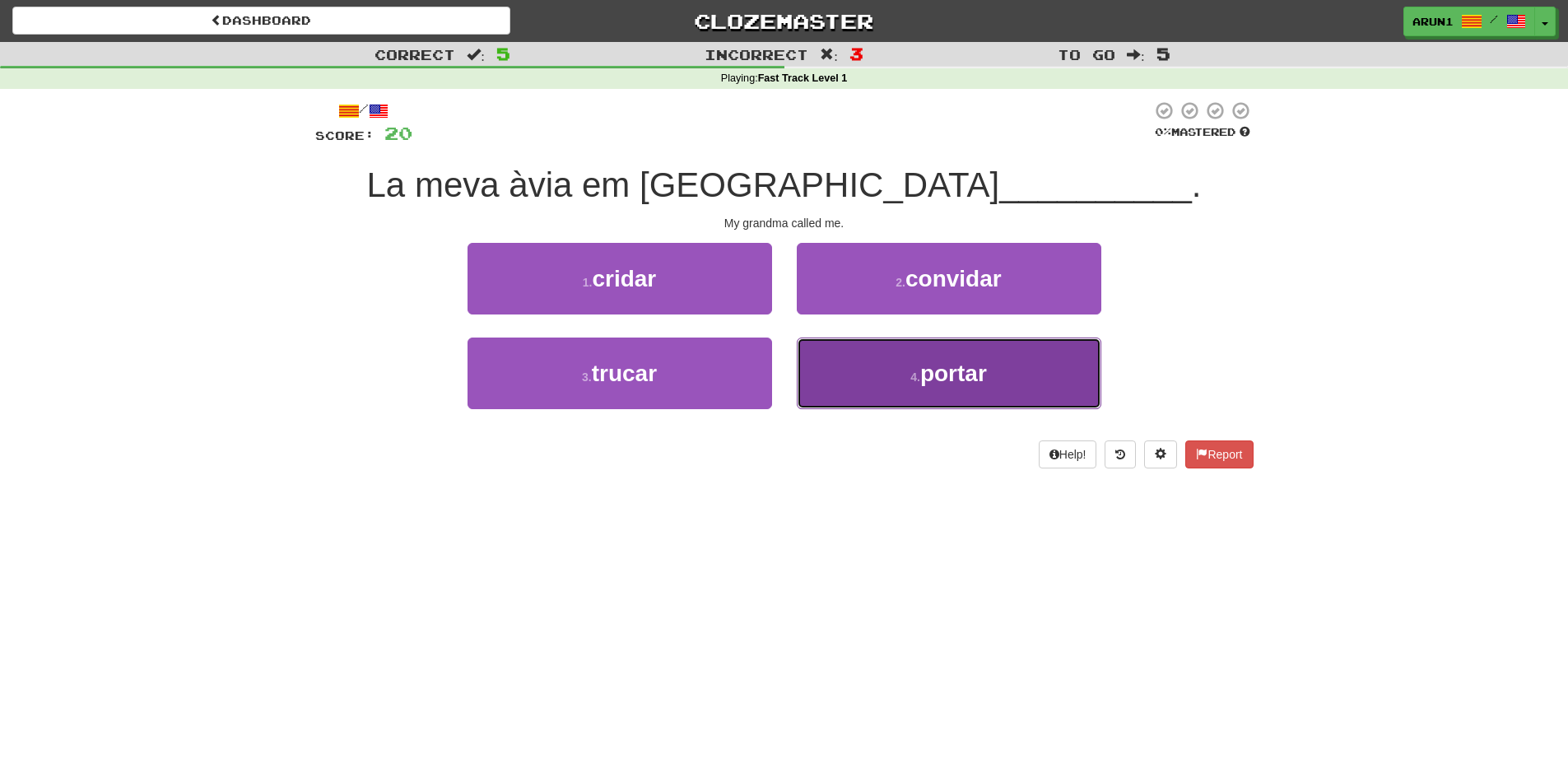
click at [826, 361] on button "4 . portar" at bounding box center [950, 373] width 305 height 71
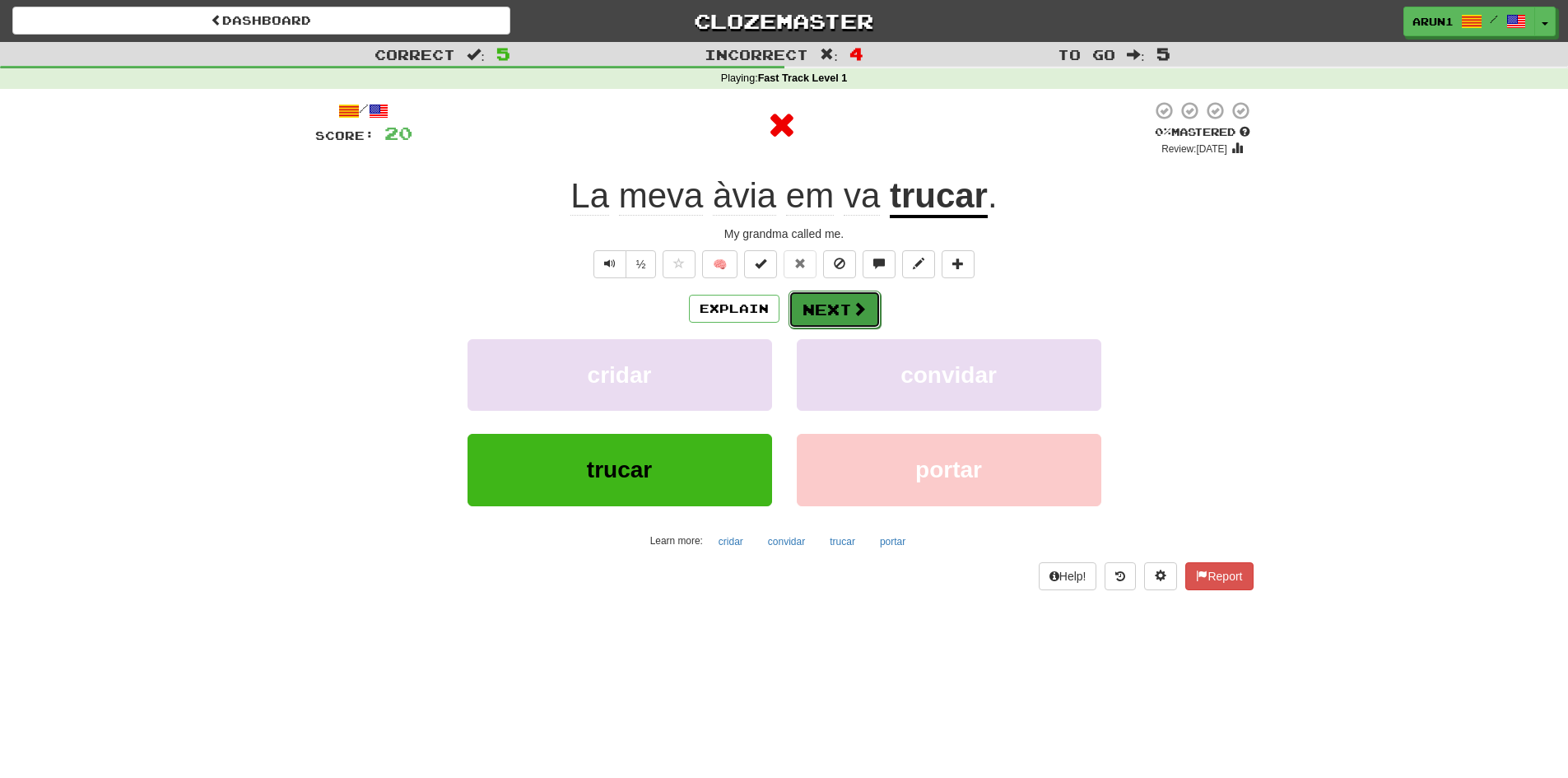
click at [837, 309] on button "Next" at bounding box center [835, 309] width 92 height 37
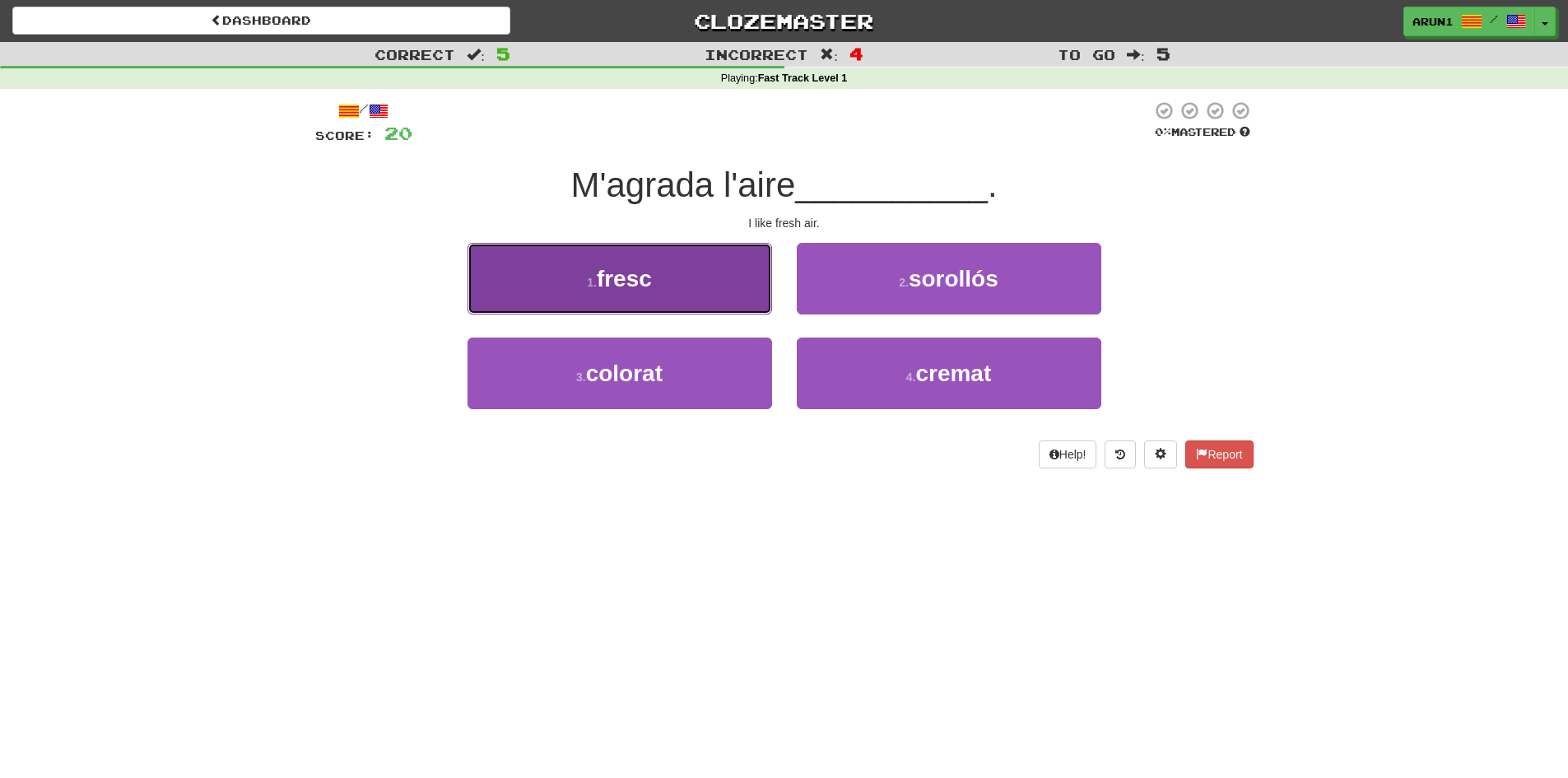
click at [766, 300] on button "1 . fresc" at bounding box center [620, 279] width 305 height 71
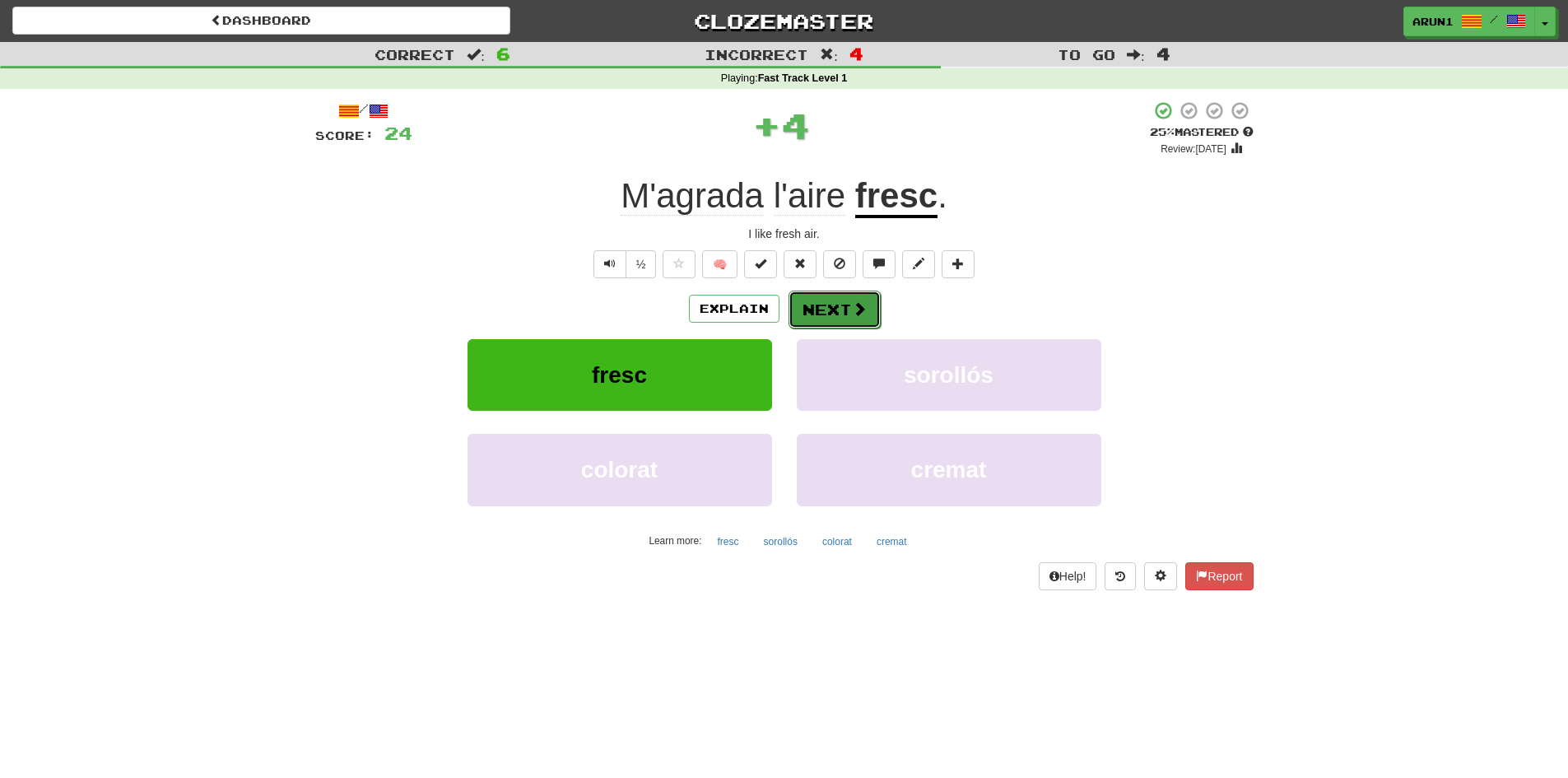
click at [844, 304] on button "Next" at bounding box center [835, 309] width 92 height 37
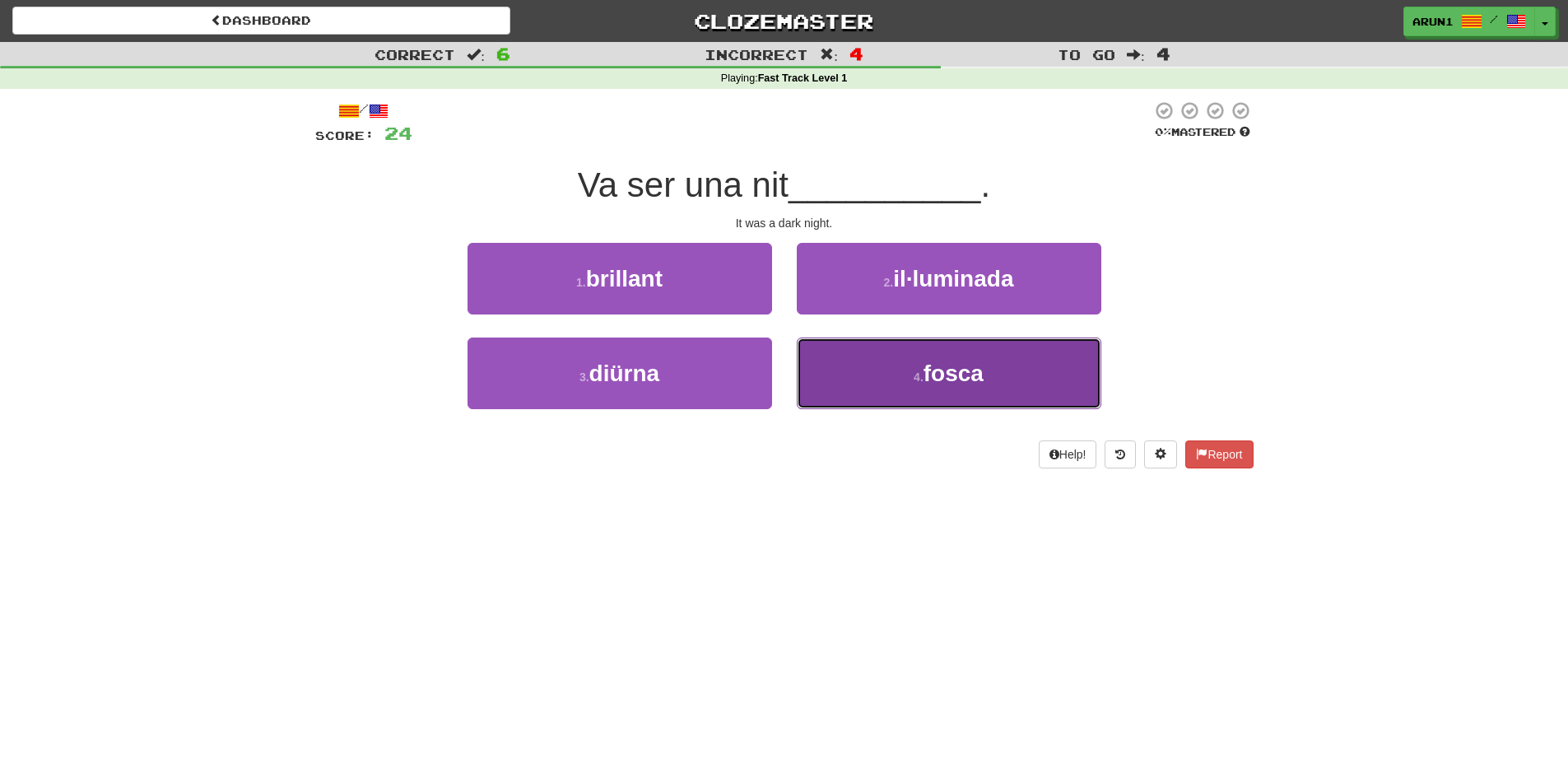
click at [859, 352] on button "4 . fosca" at bounding box center [950, 373] width 305 height 71
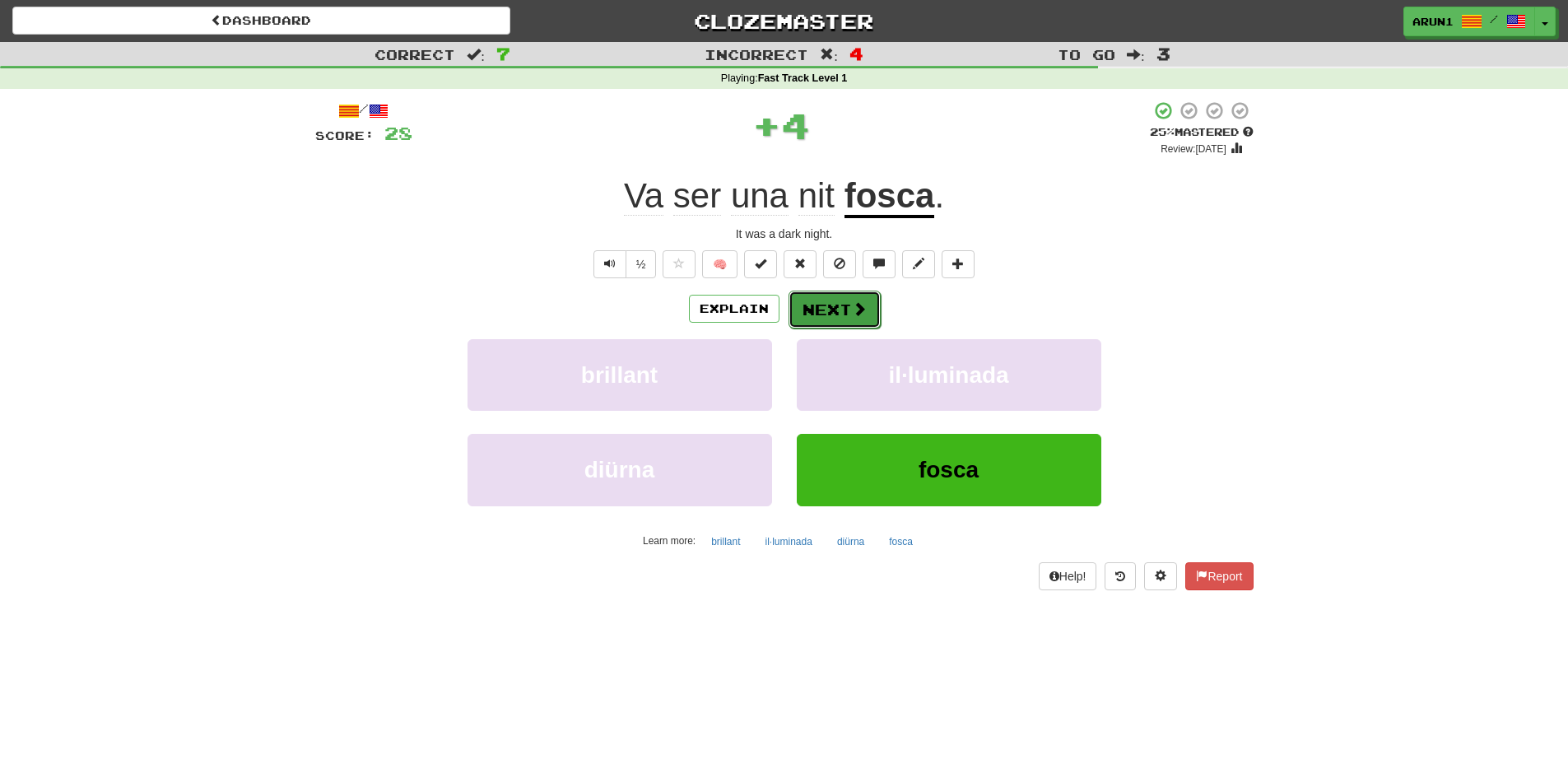
click at [843, 291] on button "Next" at bounding box center [835, 309] width 92 height 37
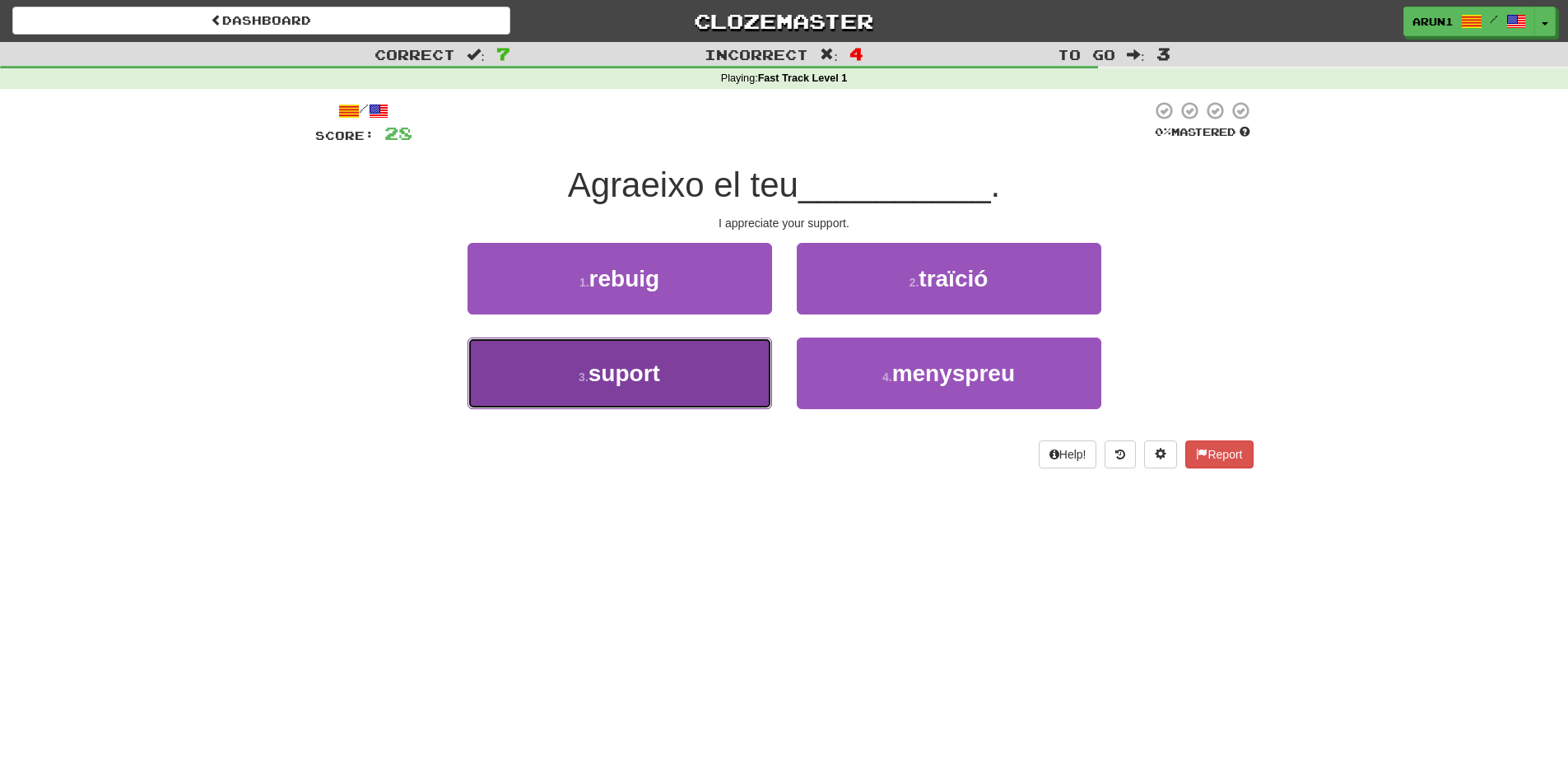
click at [720, 369] on button "3 . suport" at bounding box center [620, 373] width 305 height 71
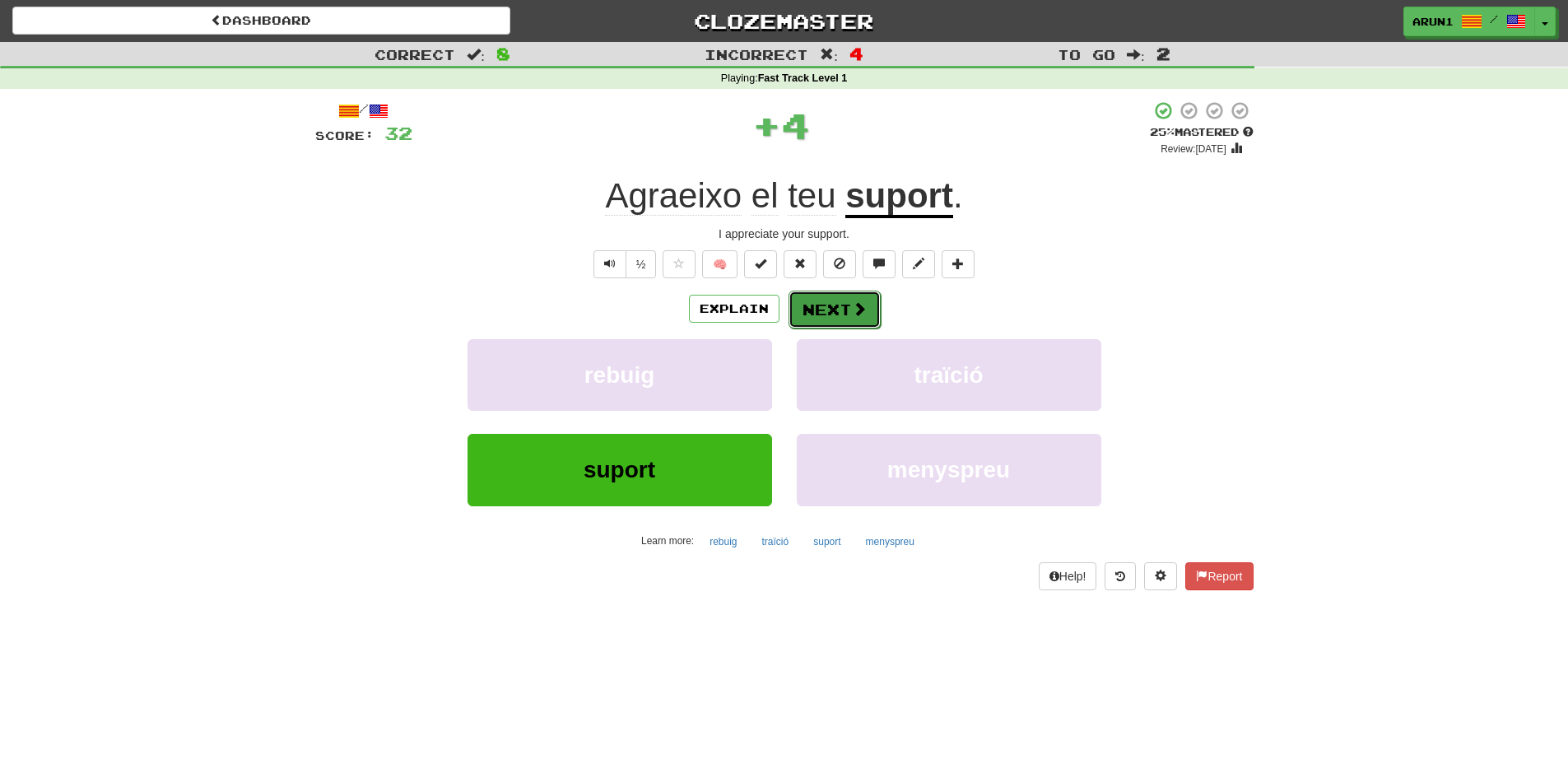
click at [841, 310] on button "Next" at bounding box center [835, 309] width 92 height 37
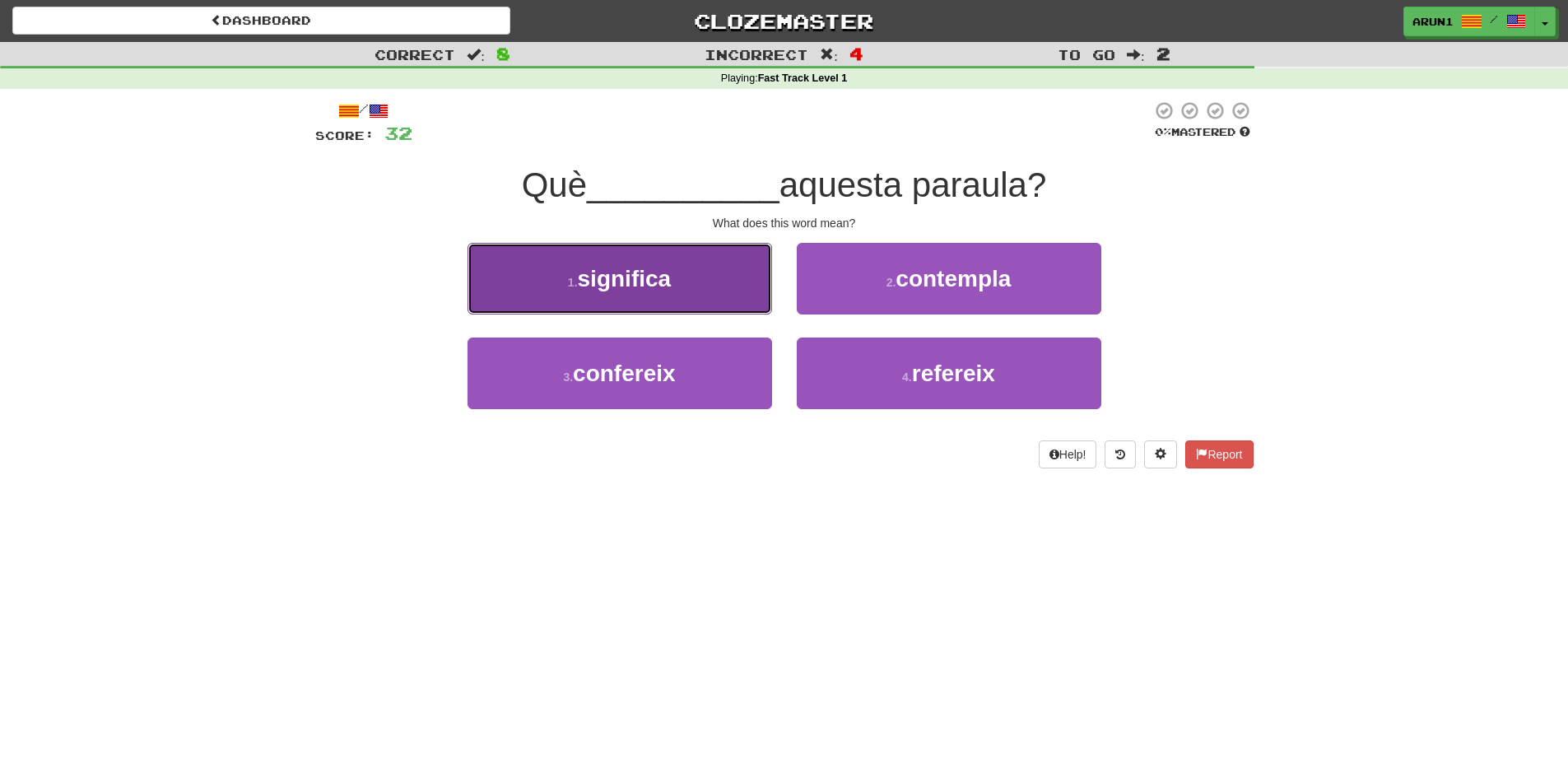
click at [709, 306] on button "1 . significa" at bounding box center [620, 279] width 305 height 71
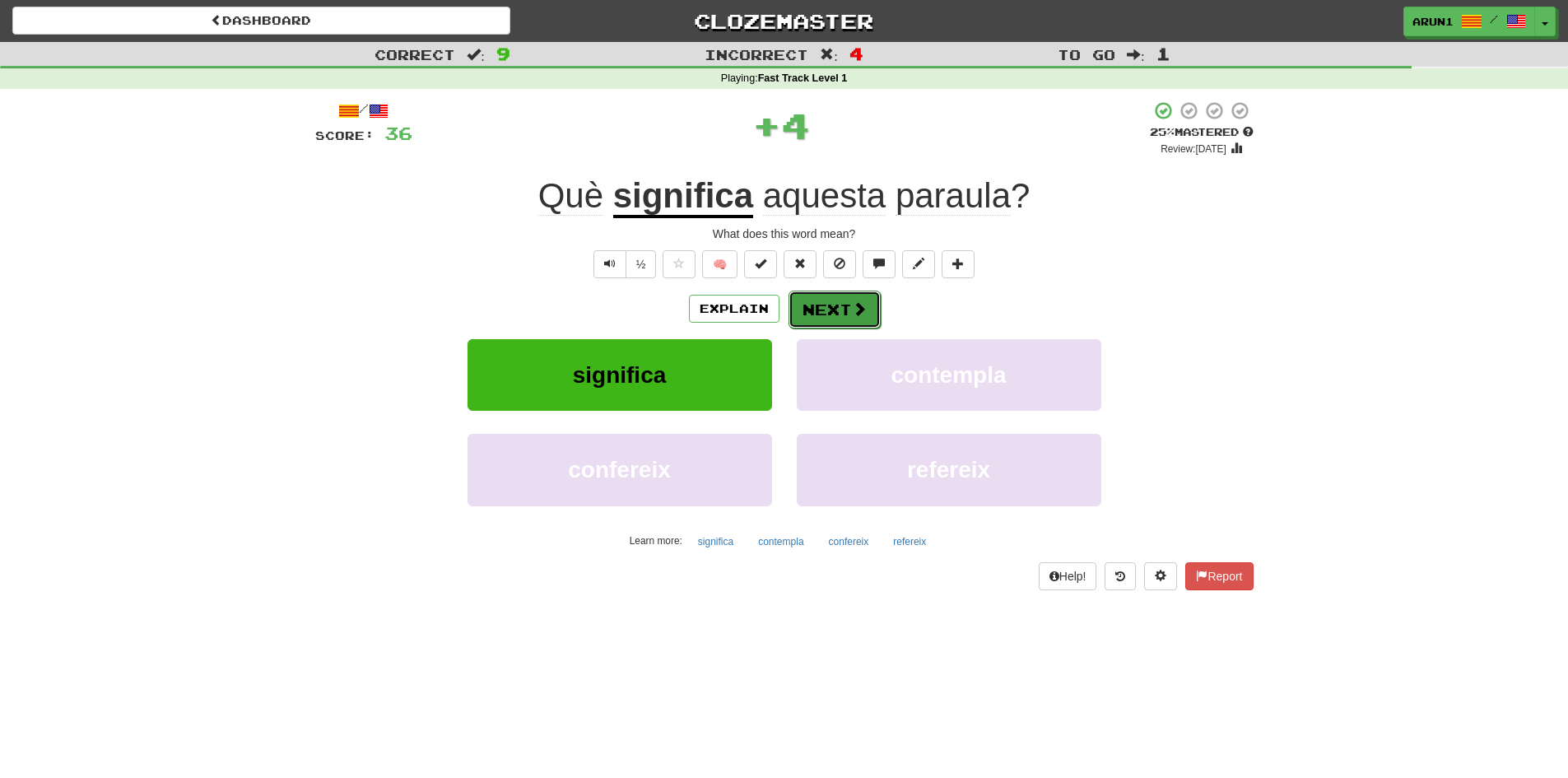
click at [816, 305] on button "Next" at bounding box center [835, 309] width 92 height 37
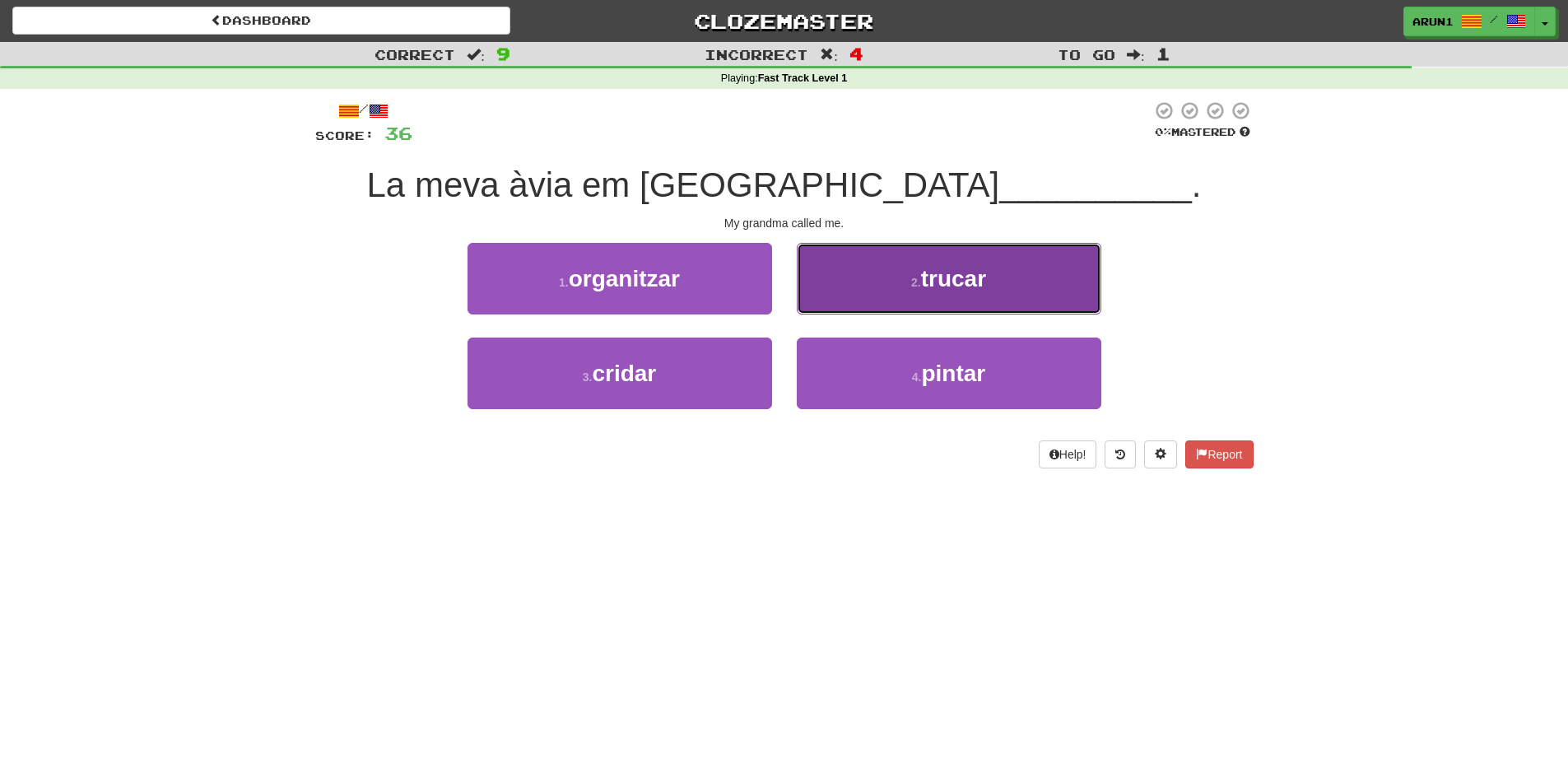
click at [859, 298] on button "2 . trucar" at bounding box center [950, 279] width 305 height 71
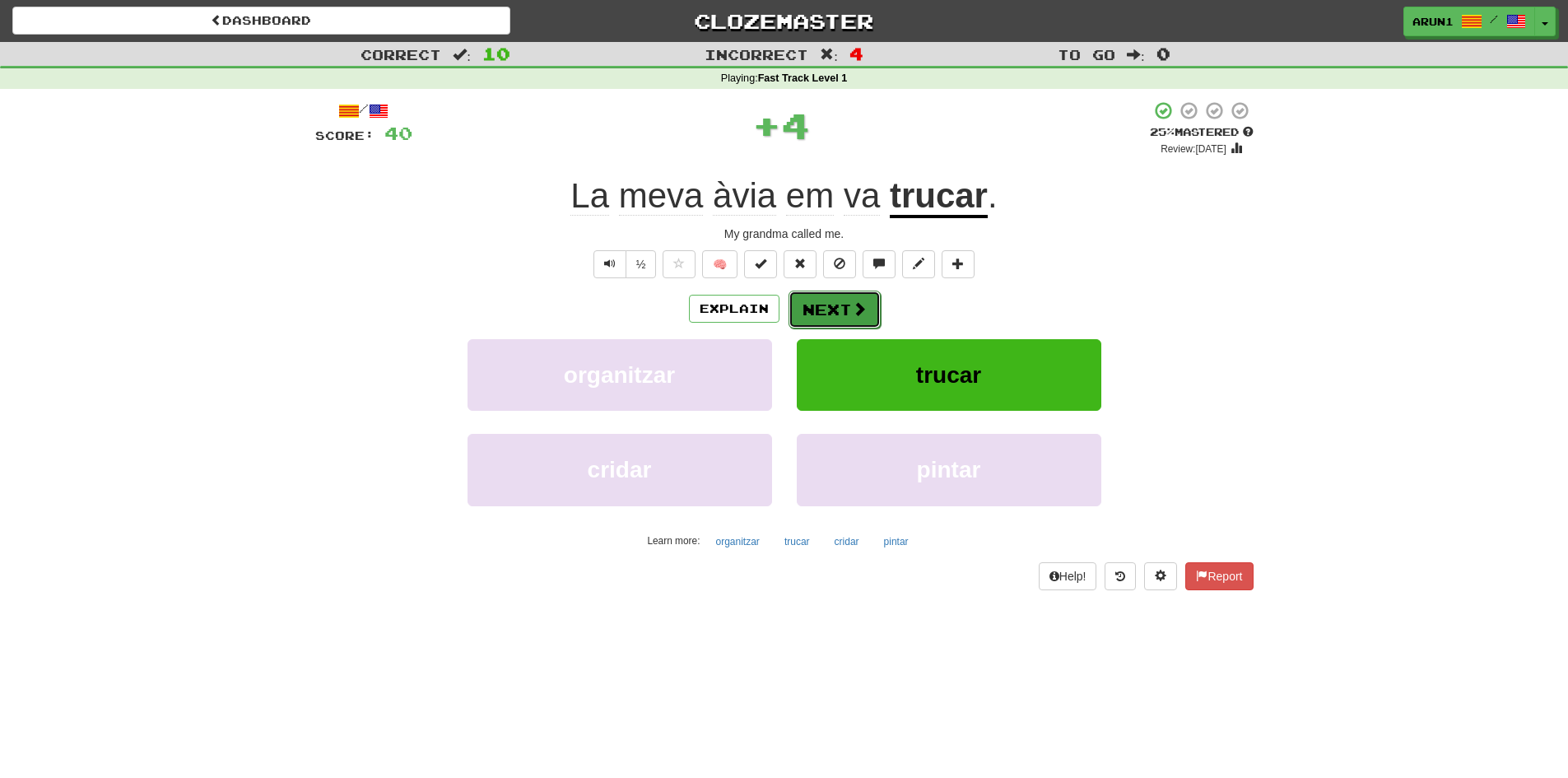
click at [837, 310] on button "Next" at bounding box center [835, 309] width 92 height 37
